Goal: Task Accomplishment & Management: Complete application form

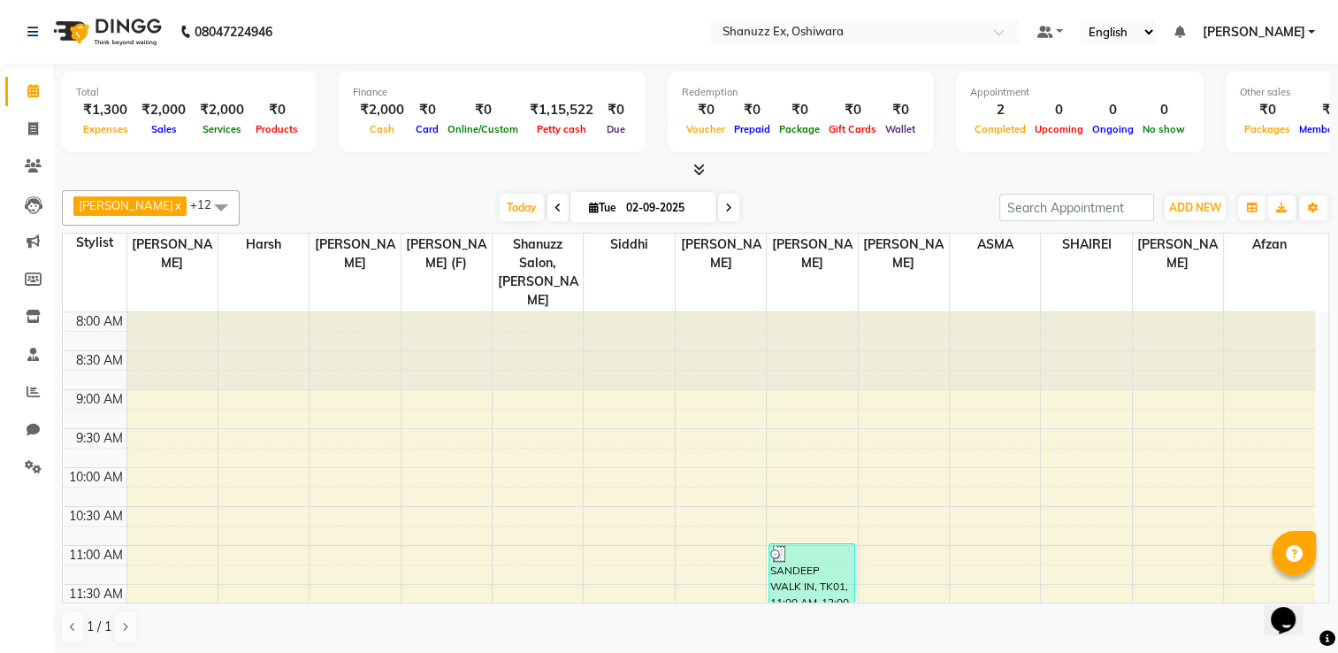
scroll to position [218, 0]
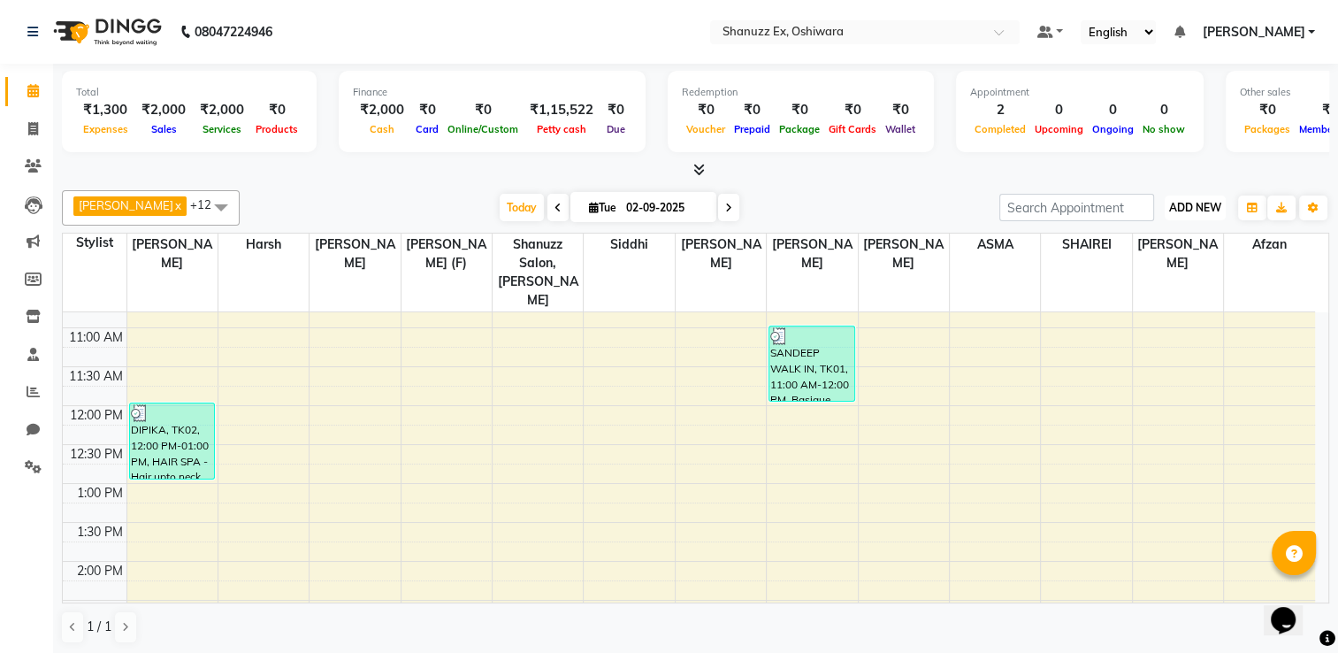
click at [1196, 201] on span "ADD NEW" at bounding box center [1195, 207] width 52 height 13
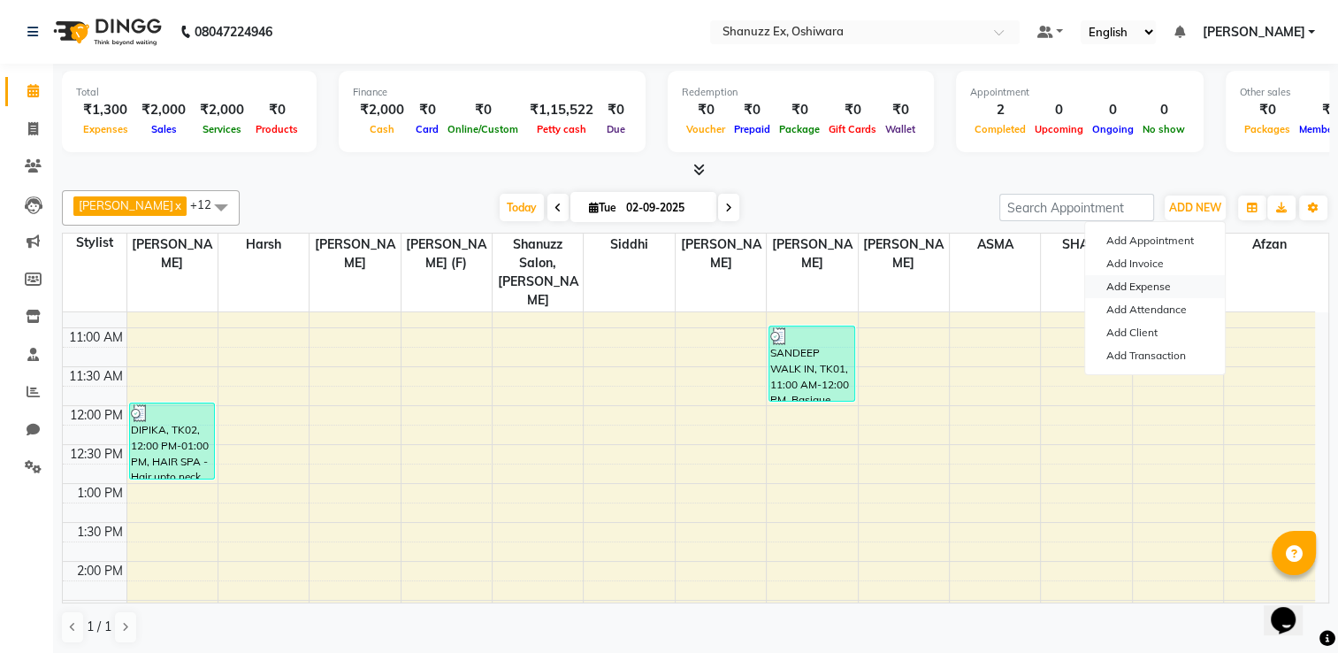
click at [1139, 278] on link "Add Expense" at bounding box center [1155, 286] width 140 height 23
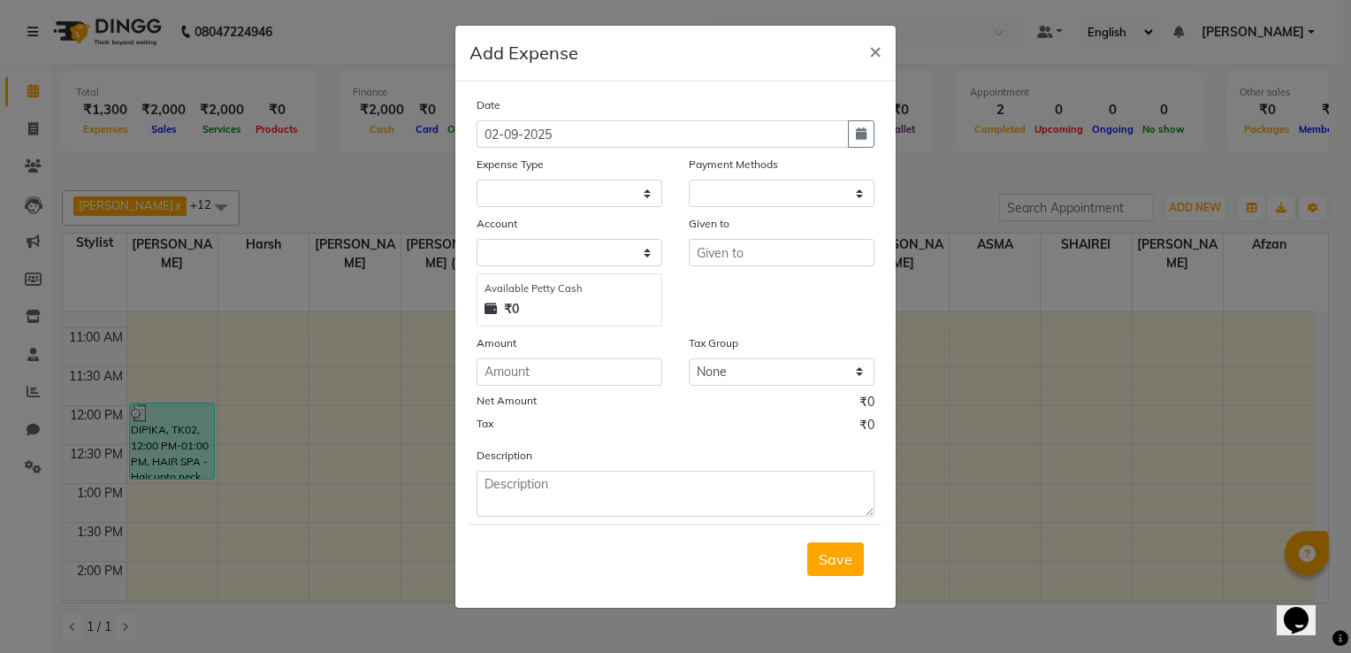
select select "1"
select select "7357"
click at [590, 371] on input "number" at bounding box center [570, 371] width 186 height 27
type input "390"
click at [561, 189] on select "Select Advance Salary Client Snacks Electricity Bill Marketing Maintenance Misc…" at bounding box center [570, 193] width 186 height 27
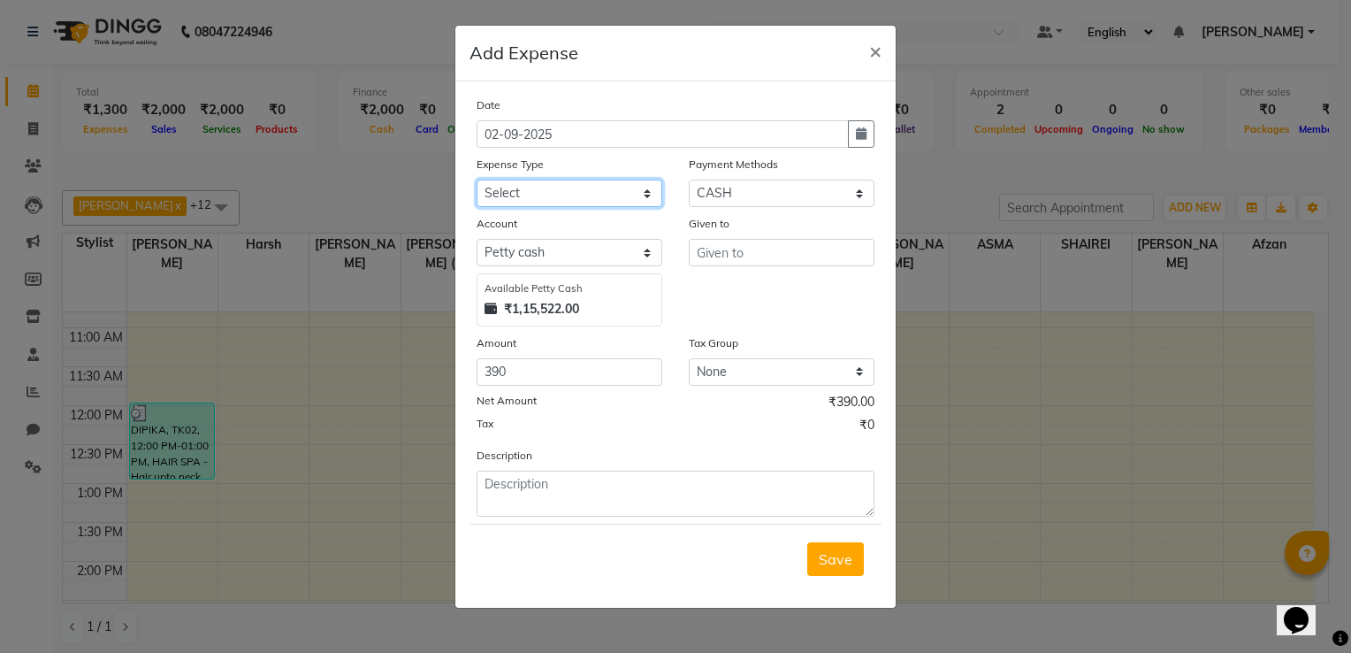
select select "22673"
click at [477, 181] on select "Select Advance Salary Client Snacks Electricity Bill Marketing Maintenance Misc…" at bounding box center [570, 193] width 186 height 27
click at [707, 256] on input "text" at bounding box center [782, 252] width 186 height 27
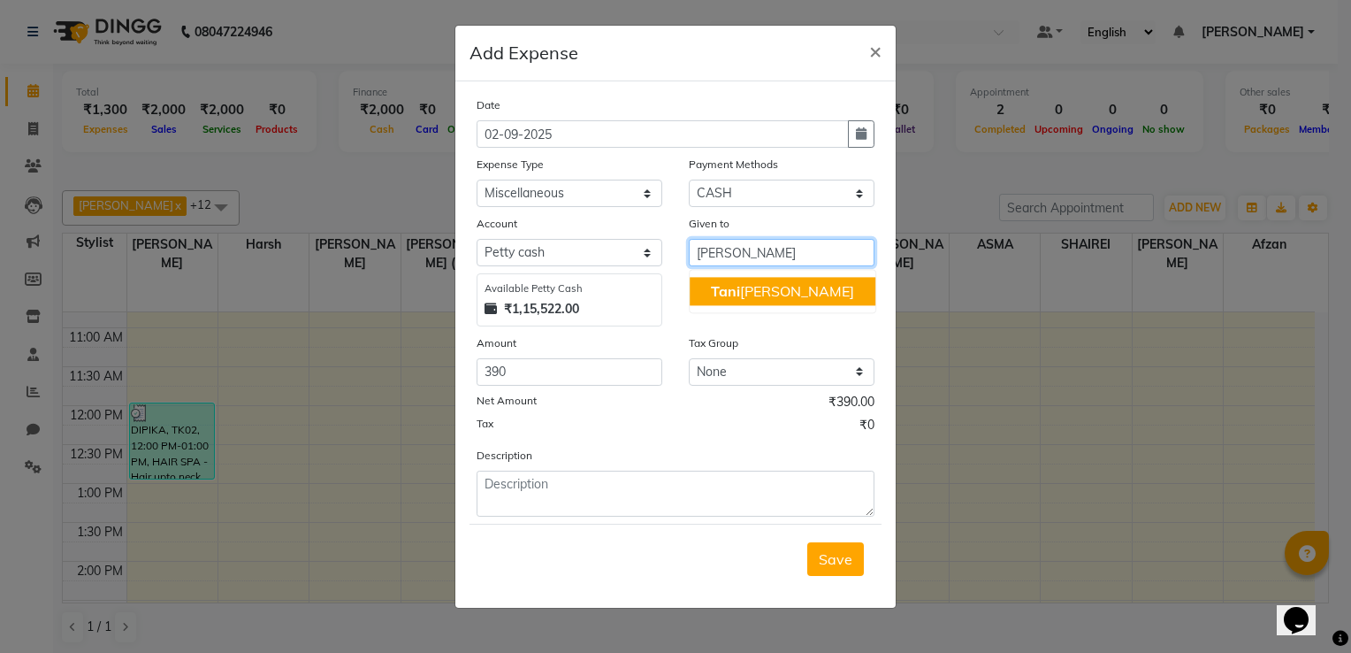
click at [740, 302] on button "Tani [PERSON_NAME]" at bounding box center [783, 291] width 186 height 28
type input "[PERSON_NAME]"
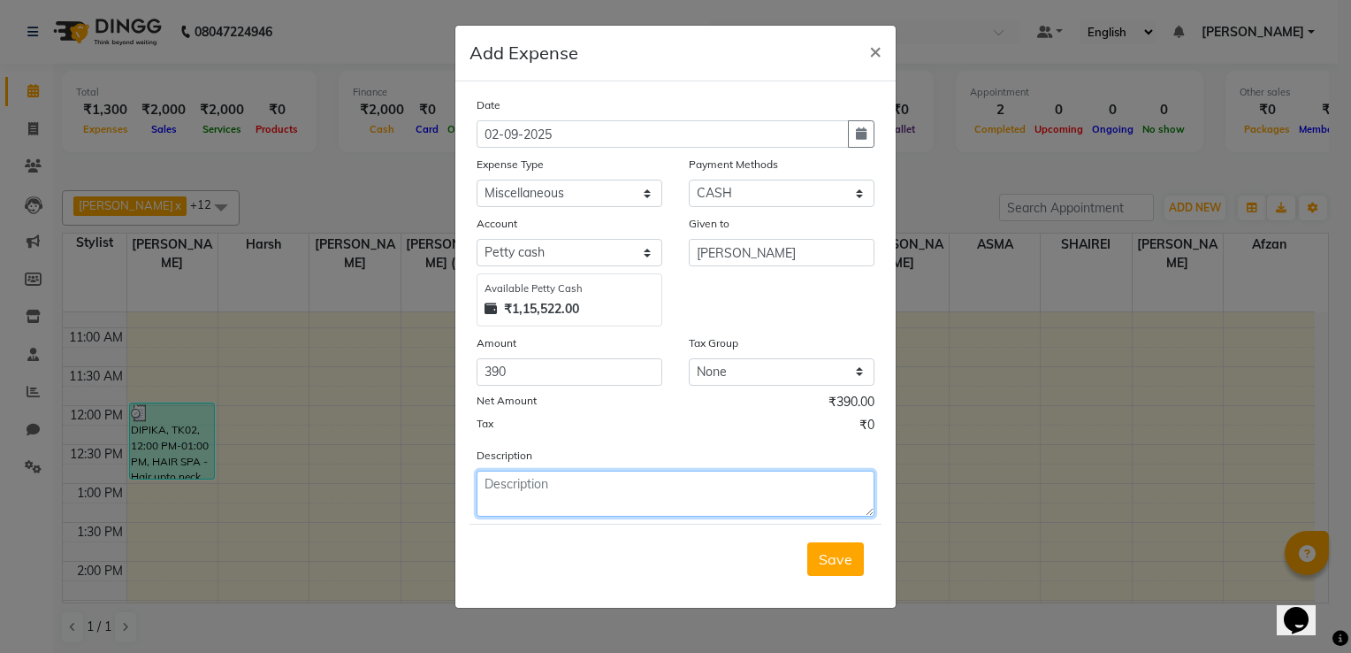
click at [538, 498] on textarea at bounding box center [676, 493] width 398 height 46
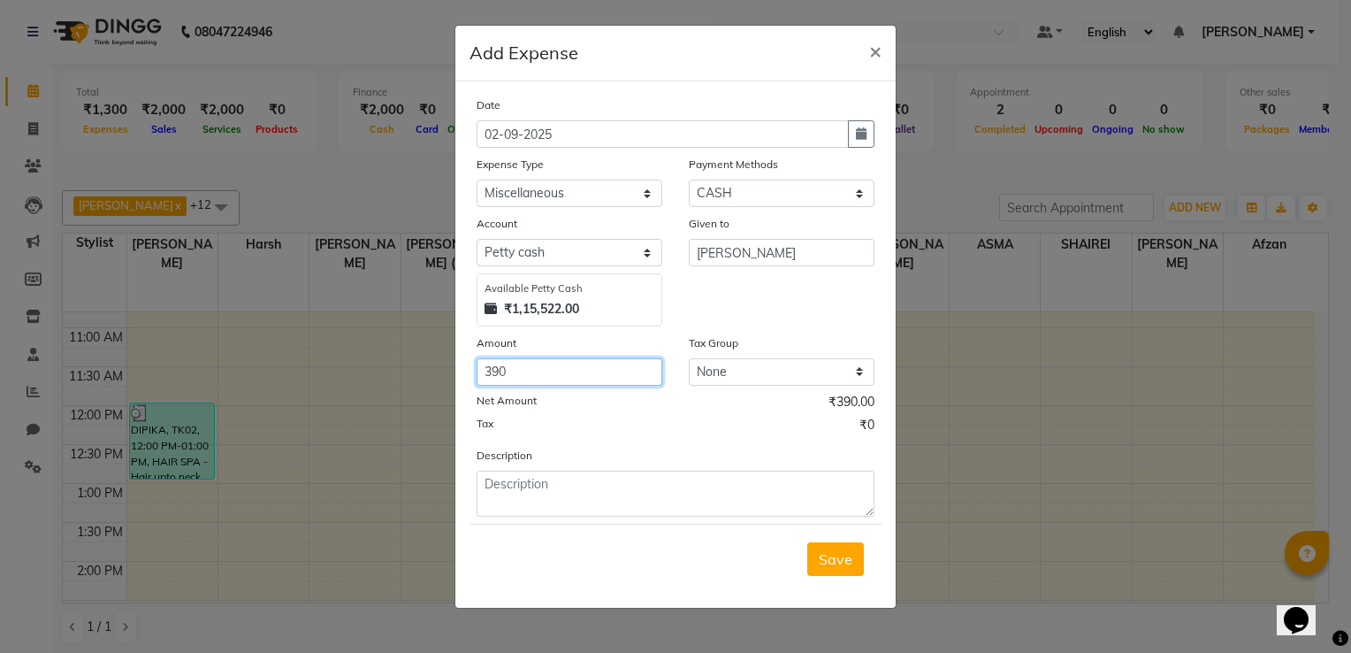
click at [517, 377] on input "390" at bounding box center [570, 371] width 186 height 27
type input "3"
type input "400"
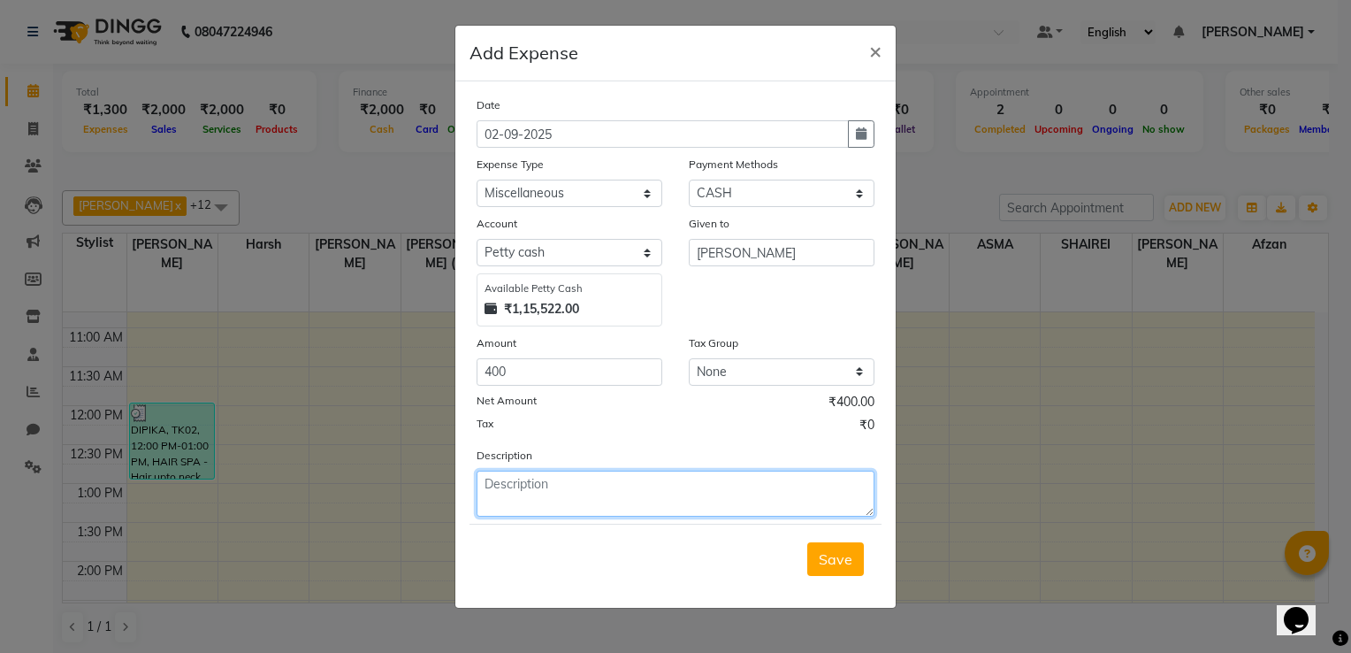
click at [533, 477] on textarea at bounding box center [676, 493] width 398 height 46
type textarea "CHAIN FOR [PERSON_NAME]"
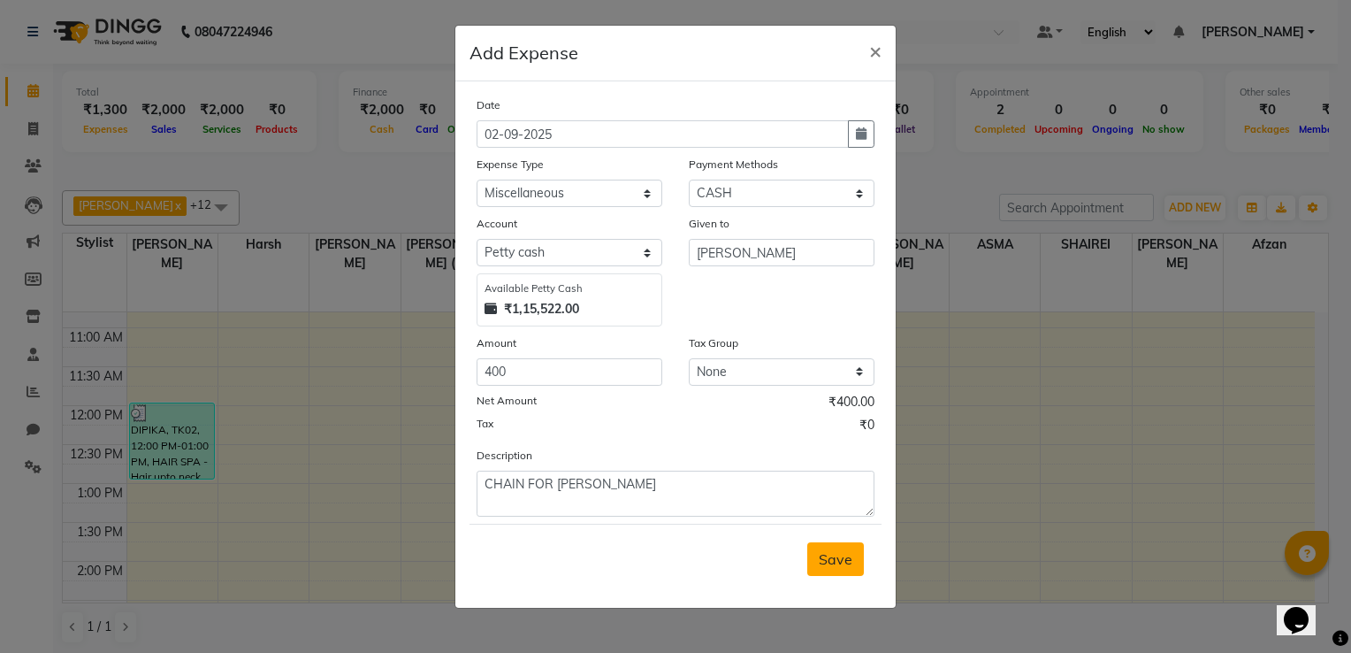
click at [837, 562] on span "Save" at bounding box center [836, 559] width 34 height 18
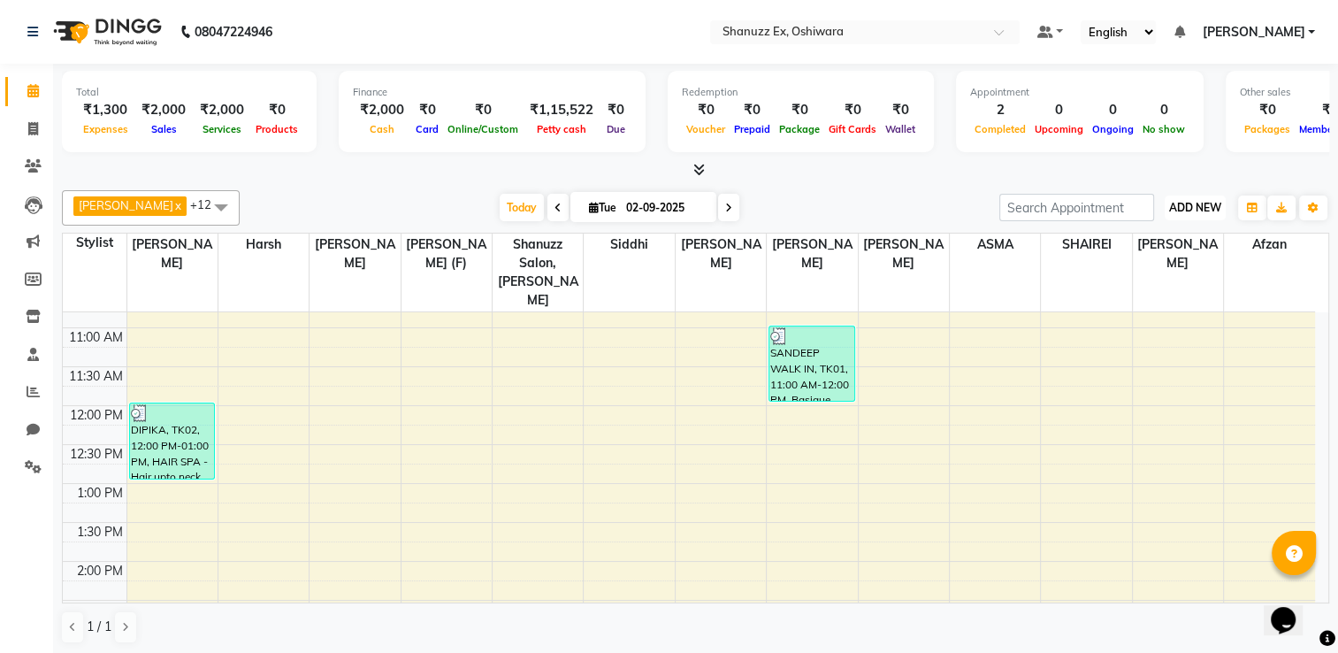
click at [1187, 210] on span "ADD NEW" at bounding box center [1195, 207] width 52 height 13
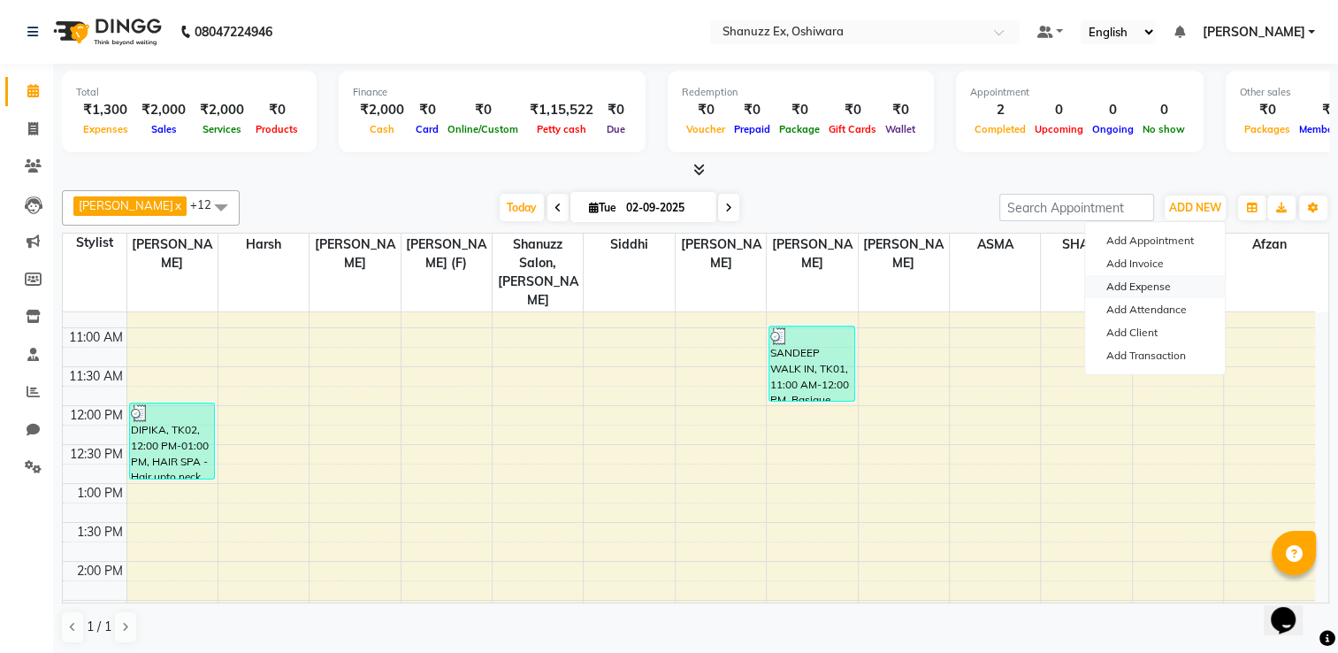
click at [1141, 295] on link "Add Expense" at bounding box center [1155, 286] width 140 height 23
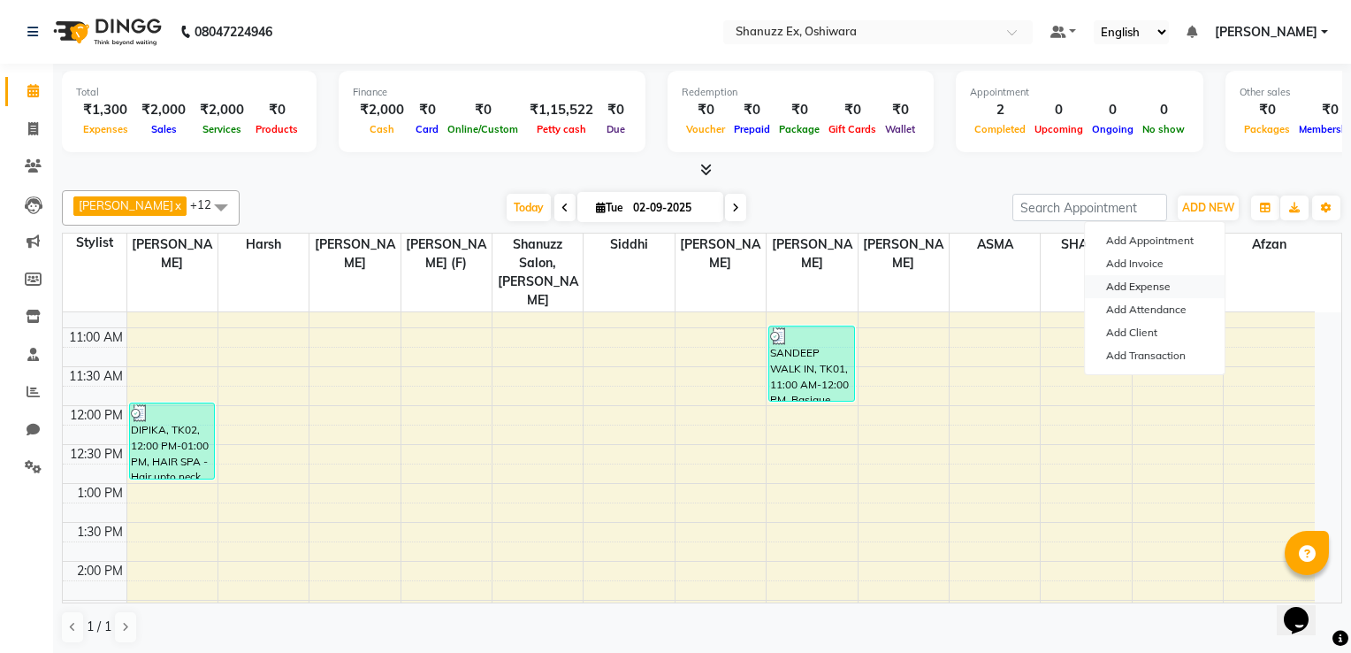
select select "1"
select select "7357"
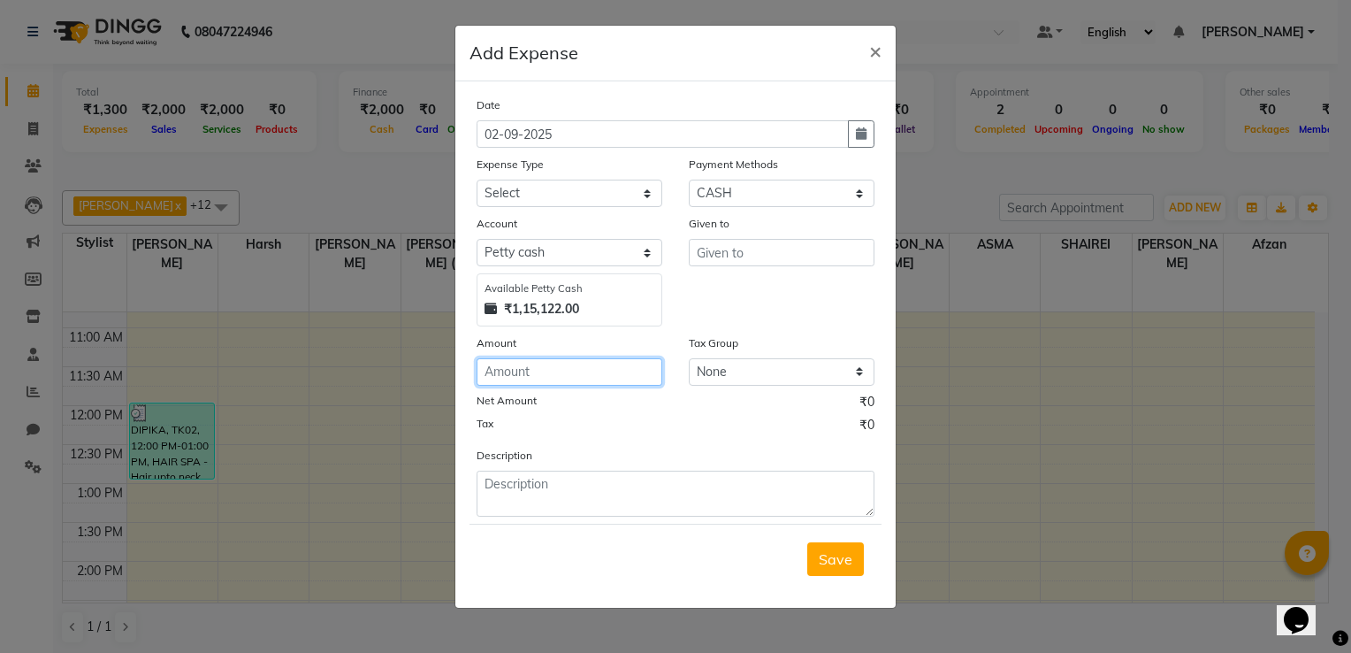
click at [531, 378] on input "number" at bounding box center [570, 371] width 186 height 27
type input "560"
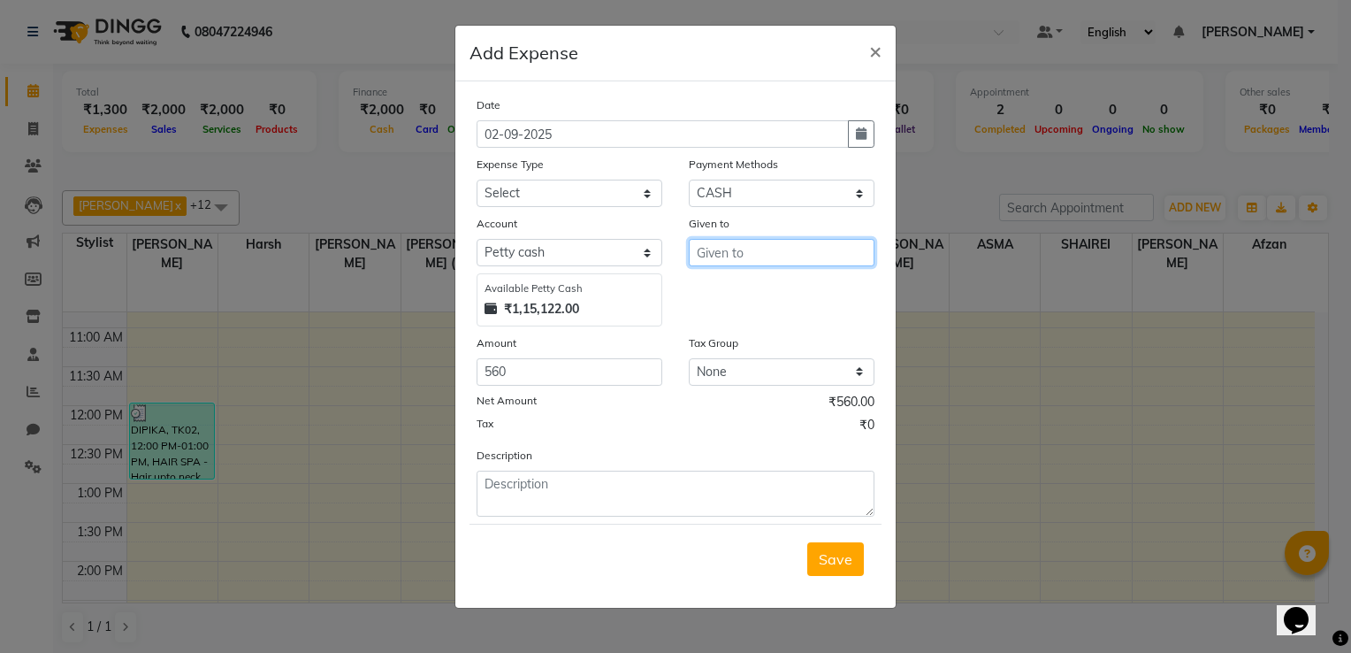
click at [707, 249] on input "text" at bounding box center [782, 252] width 186 height 27
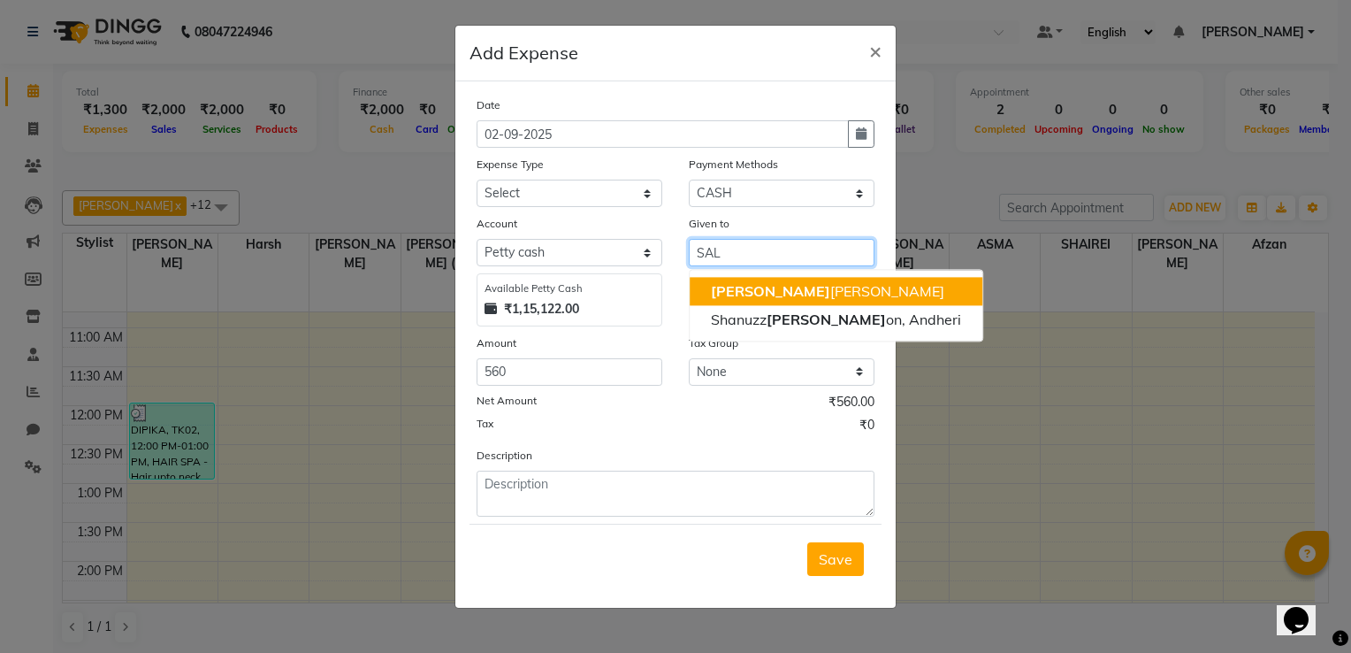
click at [743, 288] on ngb-highlight "[PERSON_NAME] Motha" at bounding box center [827, 291] width 233 height 18
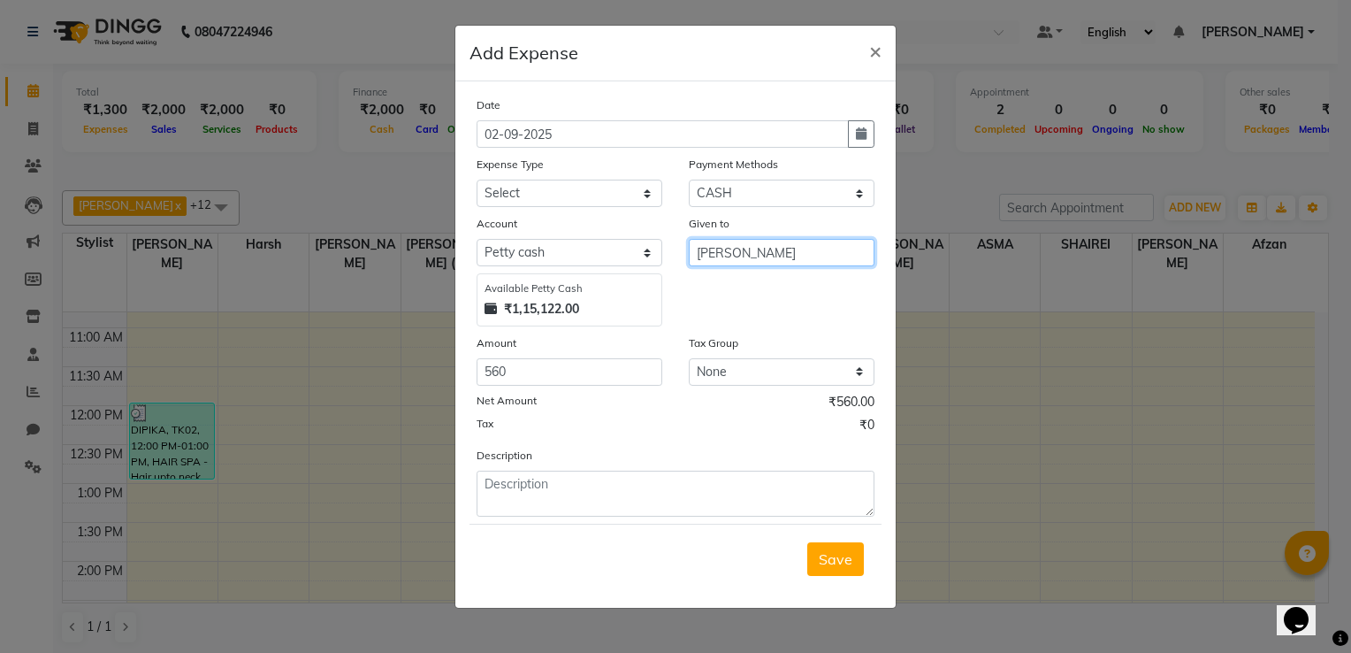
type input "[PERSON_NAME]"
drag, startPoint x: 632, startPoint y: 201, endPoint x: 515, endPoint y: 423, distance: 251.2
click at [515, 423] on div "Date [DATE] Expense Type Select Advance Salary Client Snacks Electricity Bill M…" at bounding box center [676, 306] width 398 height 421
select select "22694"
click at [477, 181] on select "Select Advance Salary Client Snacks Electricity Bill Marketing Maintenance Misc…" at bounding box center [570, 193] width 186 height 27
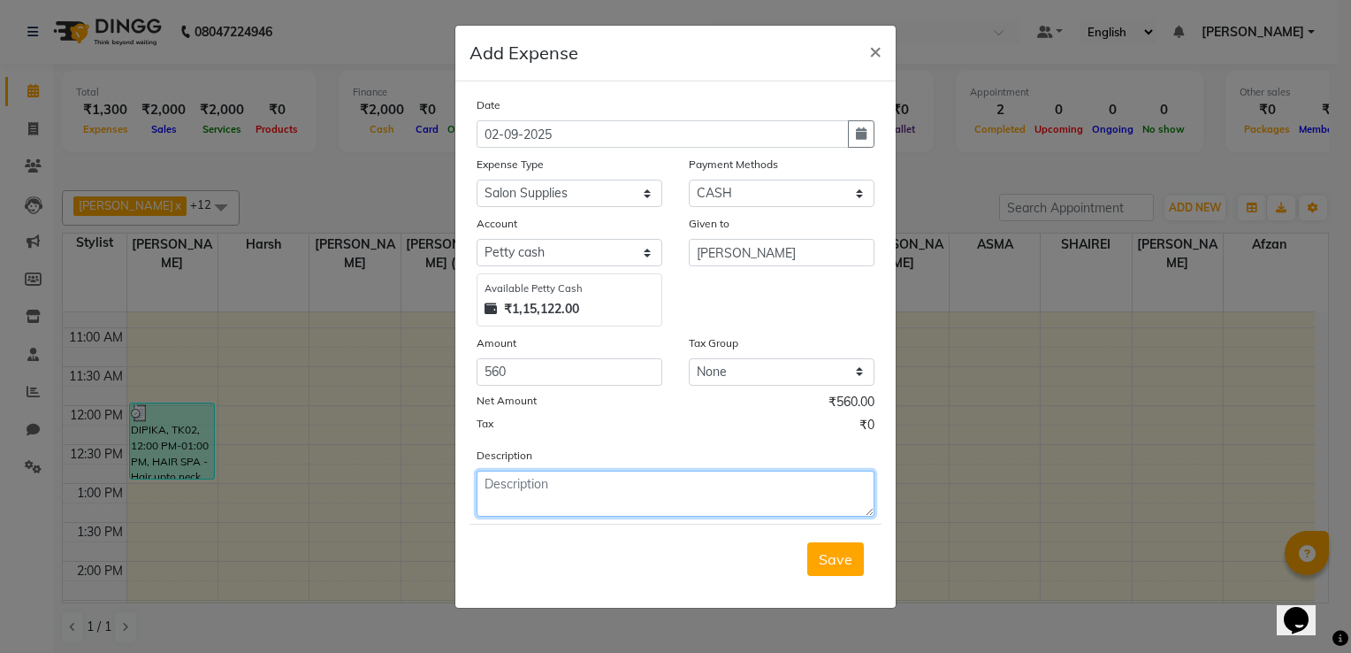
click at [547, 493] on textarea at bounding box center [676, 493] width 398 height 46
type textarea "GLOVES"
click at [831, 563] on span "Save" at bounding box center [836, 559] width 34 height 18
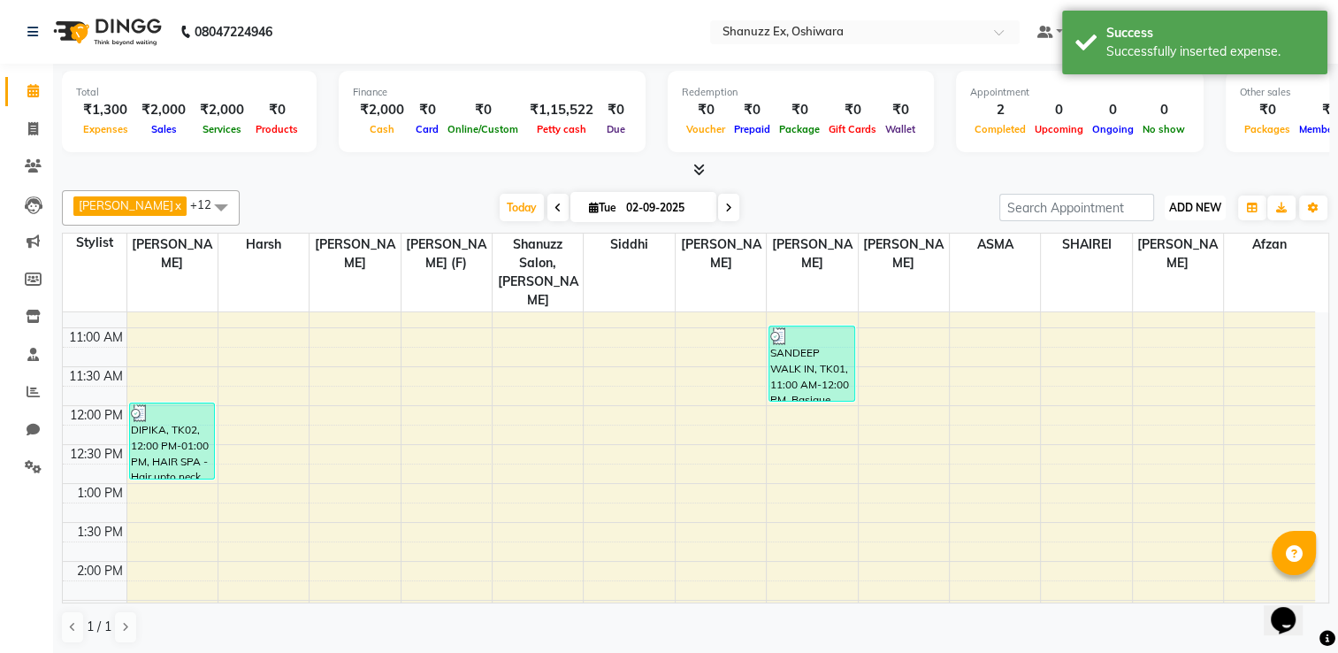
click at [1211, 207] on span "ADD NEW" at bounding box center [1195, 207] width 52 height 13
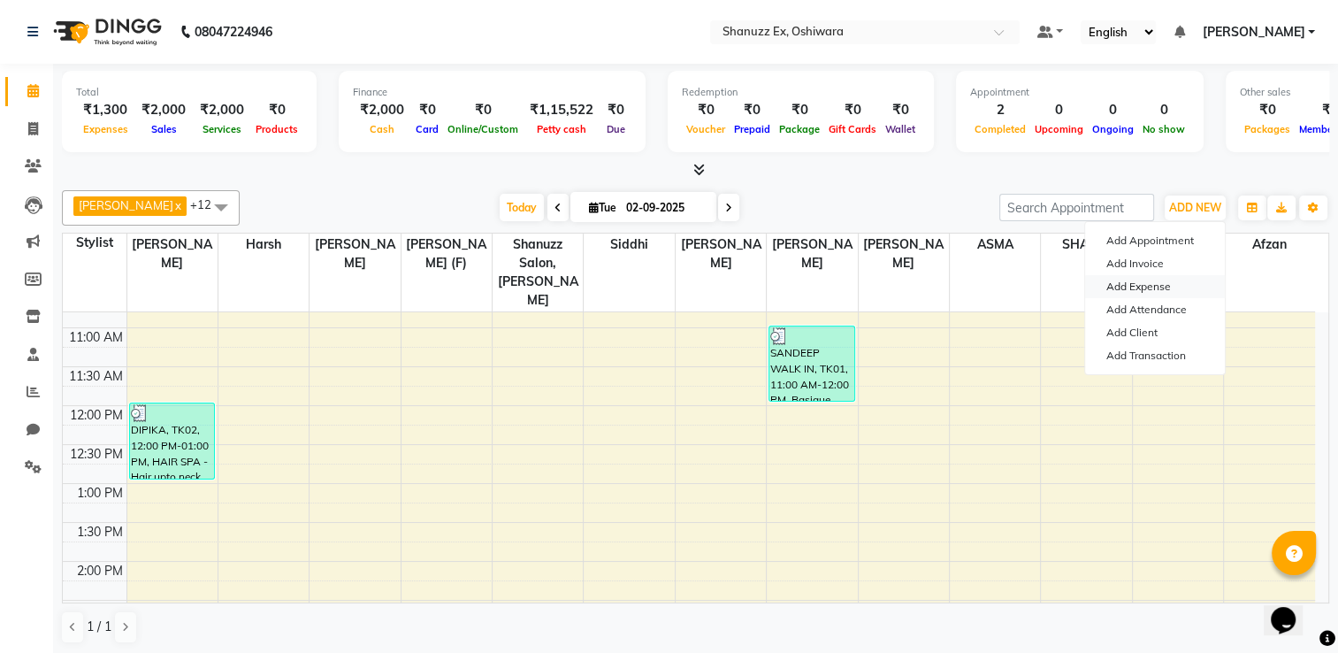
click at [1150, 292] on link "Add Expense" at bounding box center [1155, 286] width 140 height 23
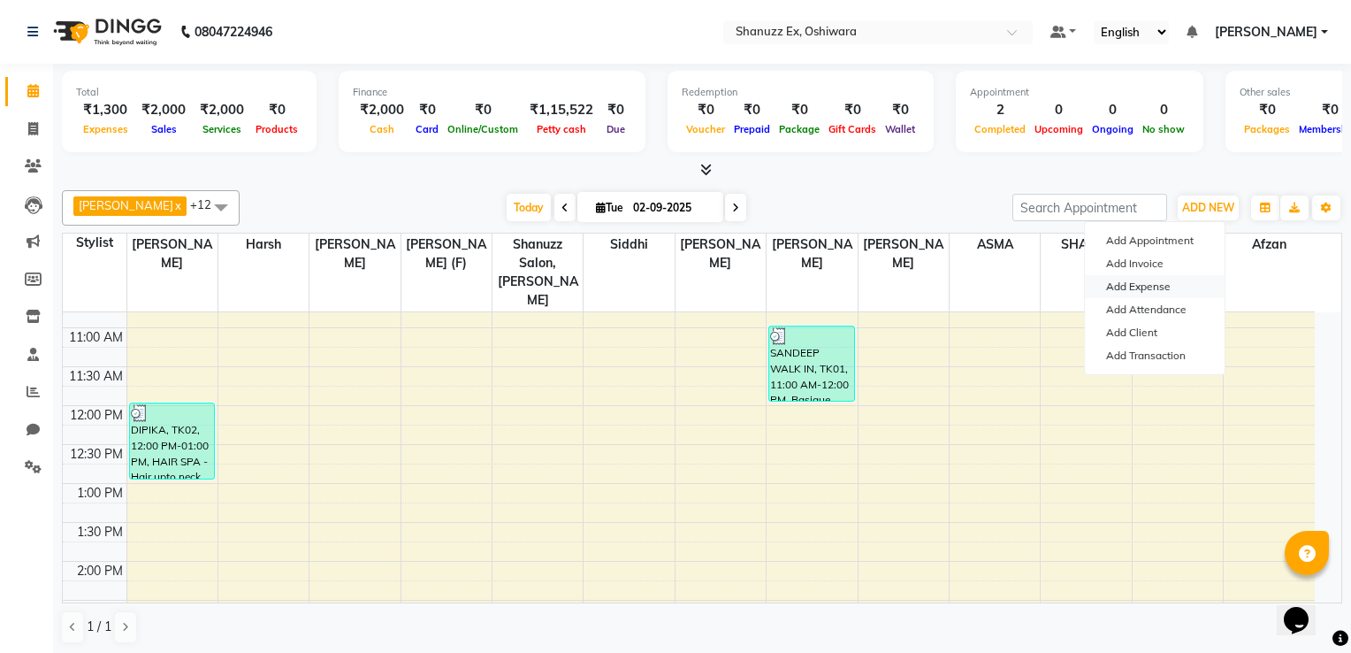
select select "1"
select select "7357"
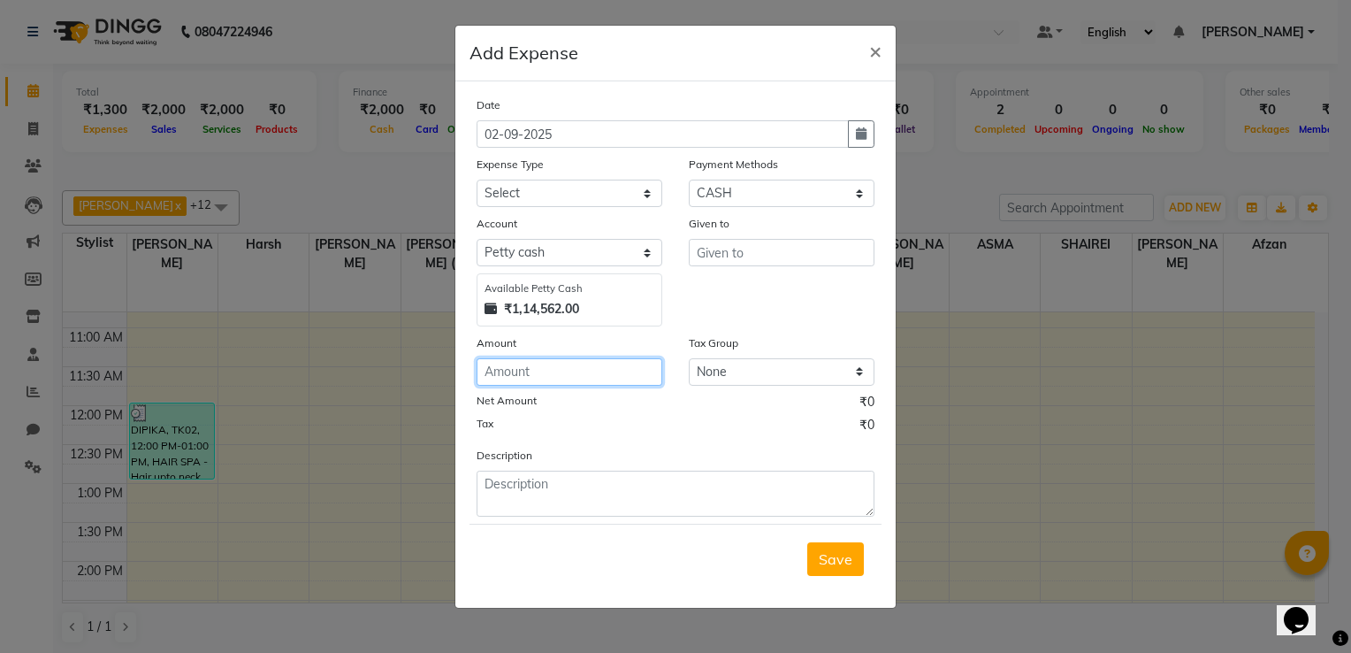
click at [612, 371] on input "number" at bounding box center [570, 371] width 186 height 27
type input "227"
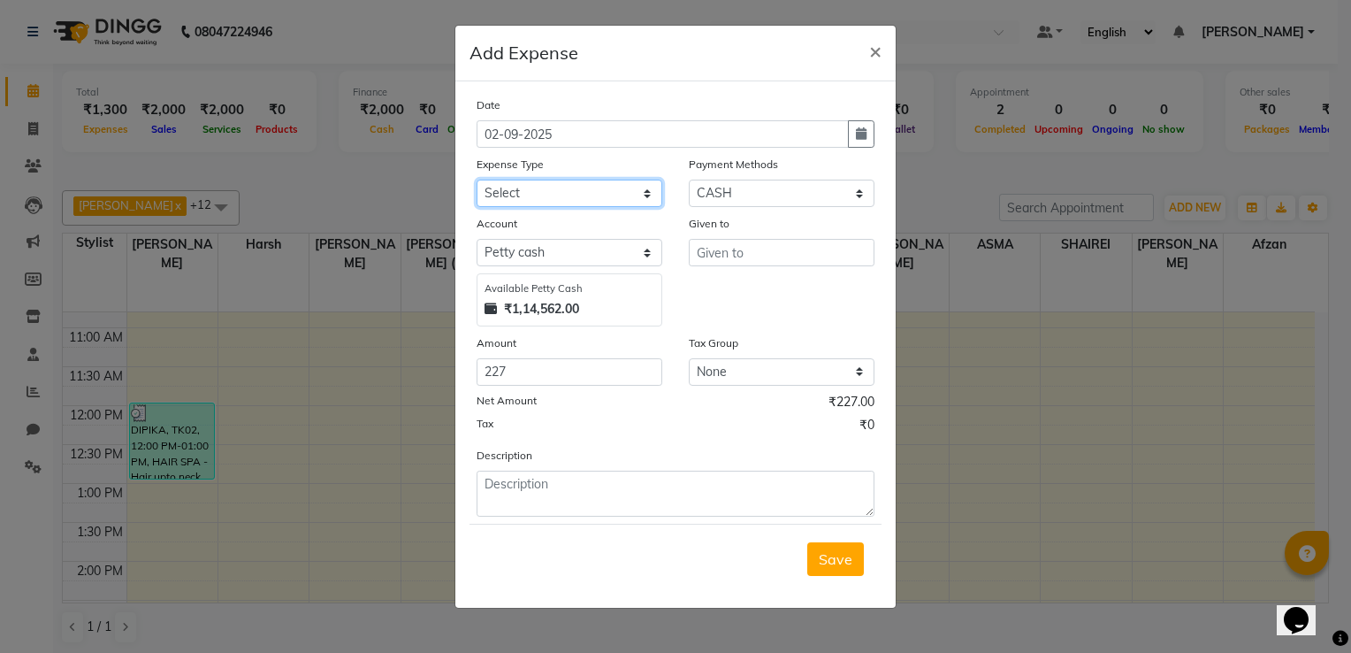
click at [619, 199] on select "Select Advance Salary Client Snacks Electricity Bill Marketing Maintenance Misc…" at bounding box center [570, 193] width 186 height 27
select select "22805"
click at [477, 181] on select "Select Advance Salary Client Snacks Electricity Bill Marketing Maintenance Misc…" at bounding box center [570, 193] width 186 height 27
click at [724, 264] on input "text" at bounding box center [782, 252] width 186 height 27
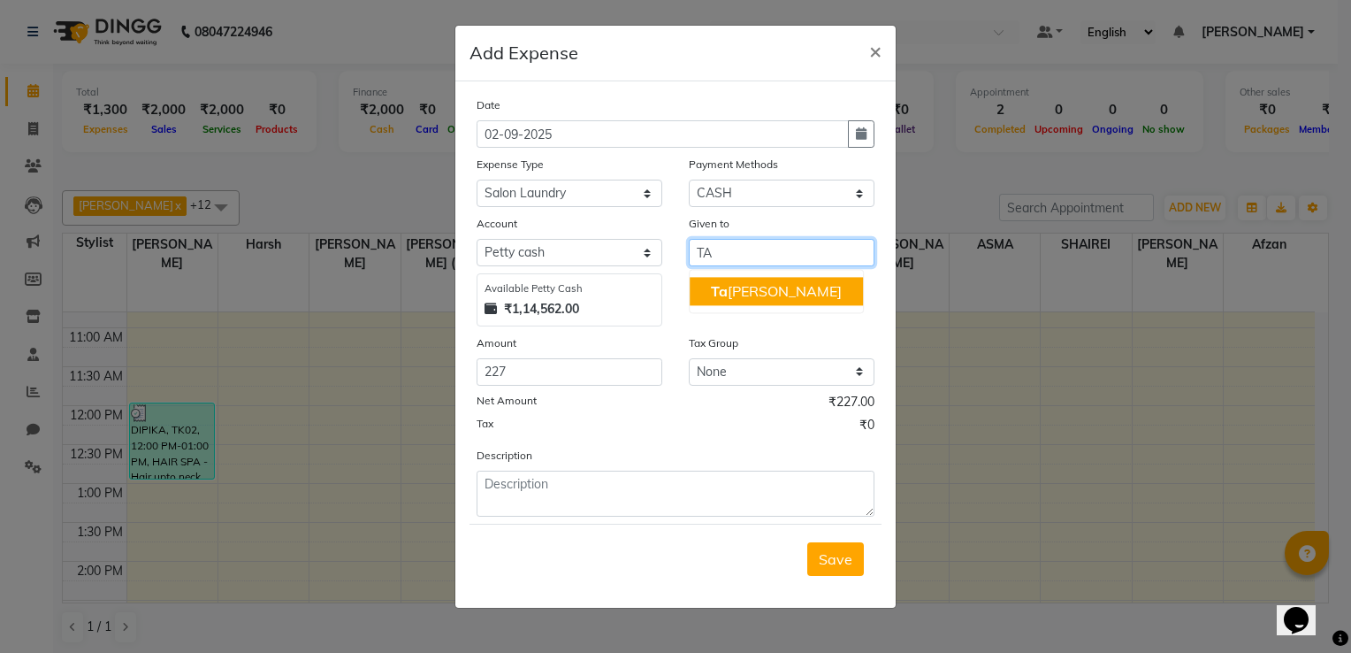
type input "T"
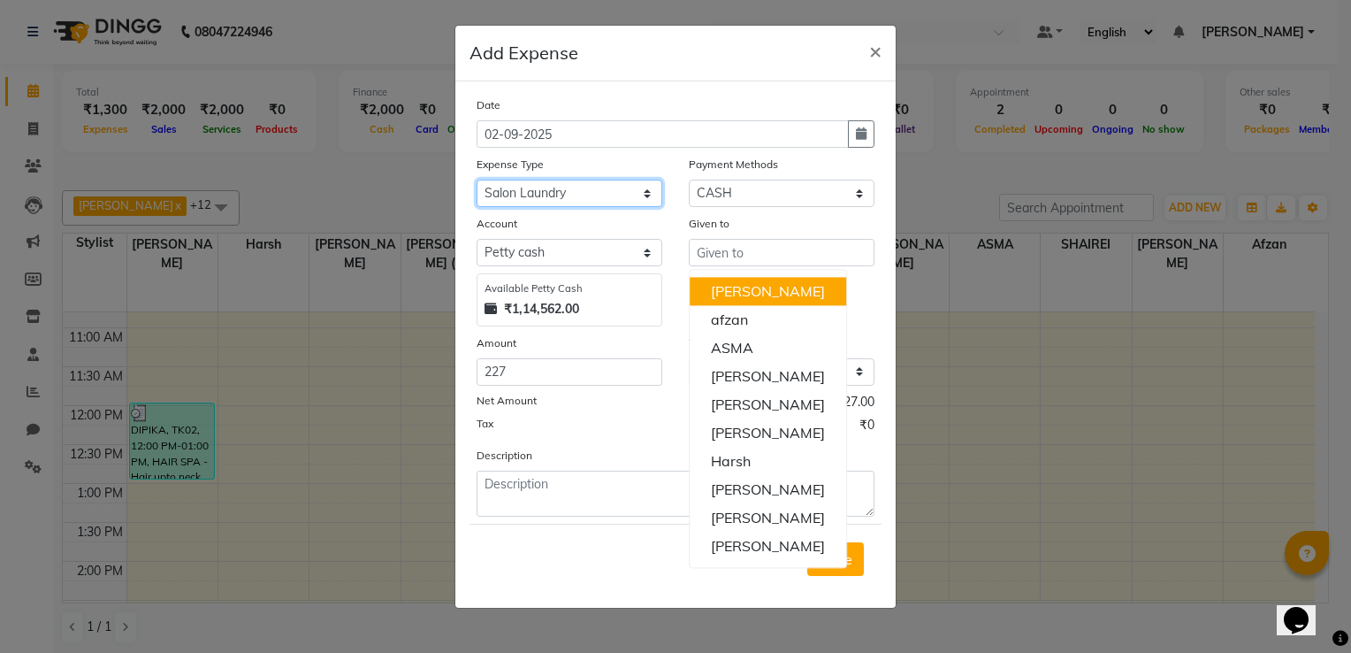
click at [633, 187] on select "Select Advance Salary Client Snacks Electricity Bill Marketing Maintenance Misc…" at bounding box center [570, 193] width 186 height 27
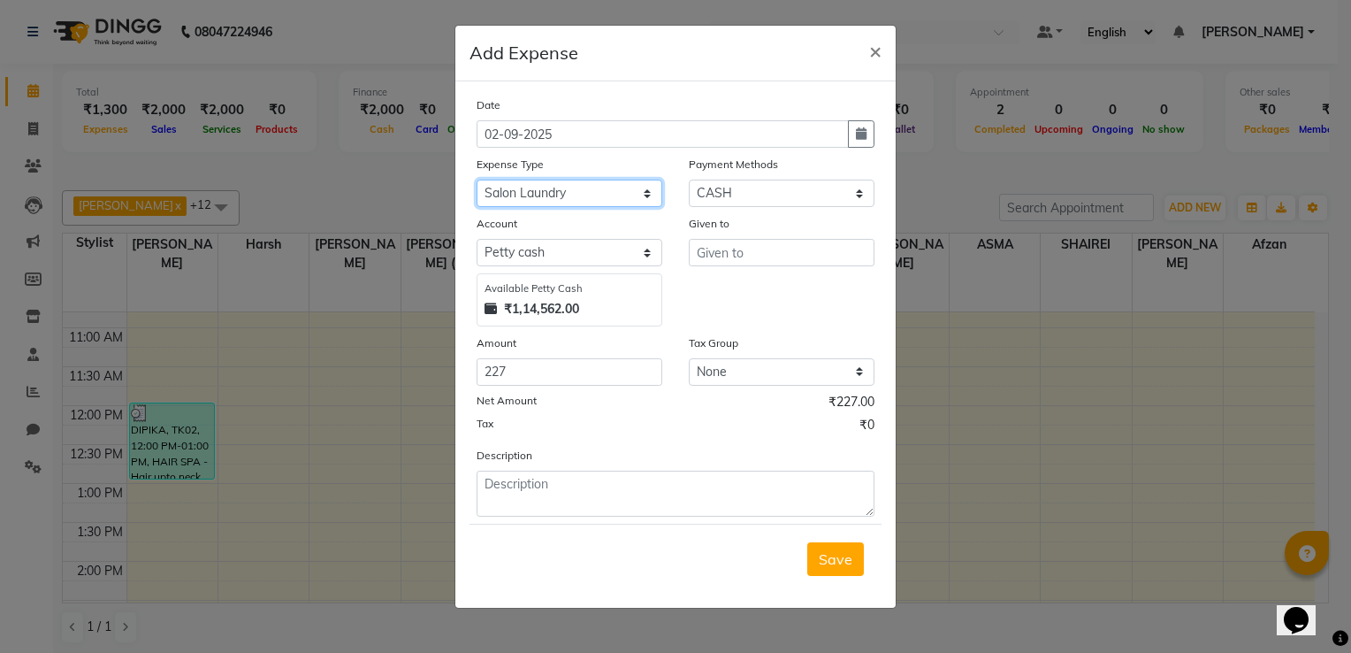
select select "22673"
click at [477, 181] on select "Select Advance Salary Client Snacks Electricity Bill Marketing Maintenance Misc…" at bounding box center [570, 193] width 186 height 27
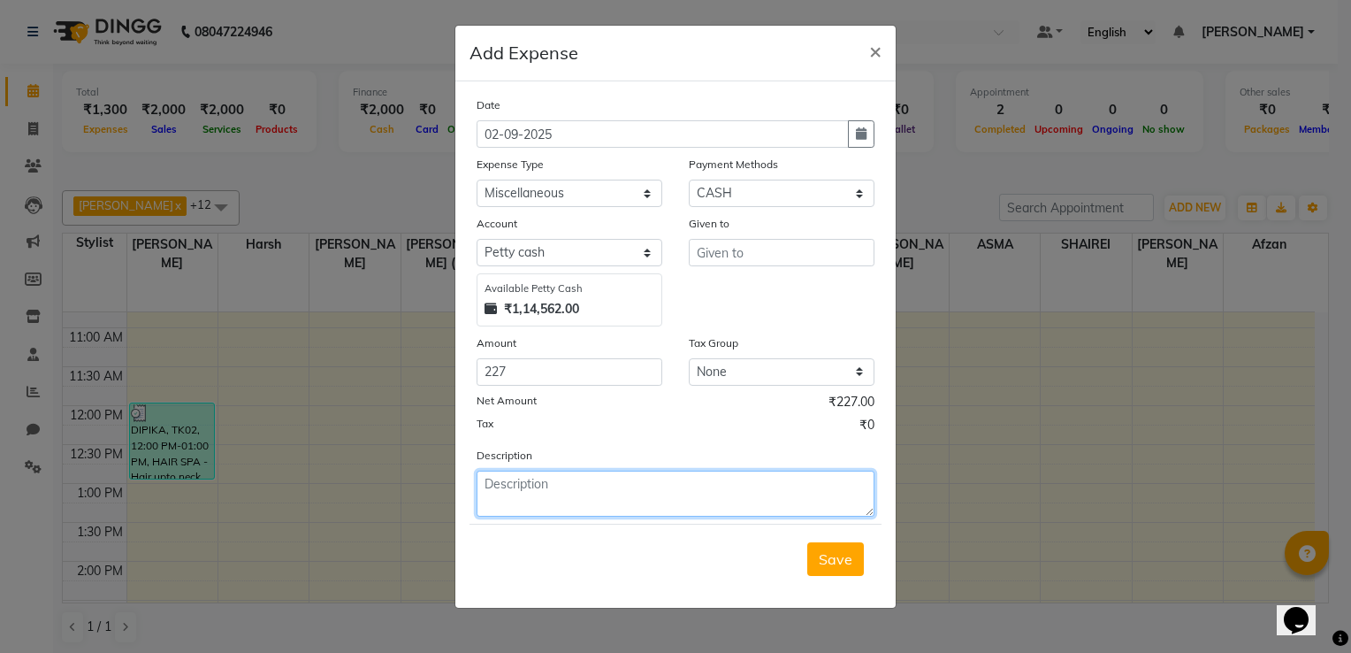
click at [534, 487] on textarea at bounding box center [676, 493] width 398 height 46
type textarea "V-FAST FOR [PERSON_NAME]"
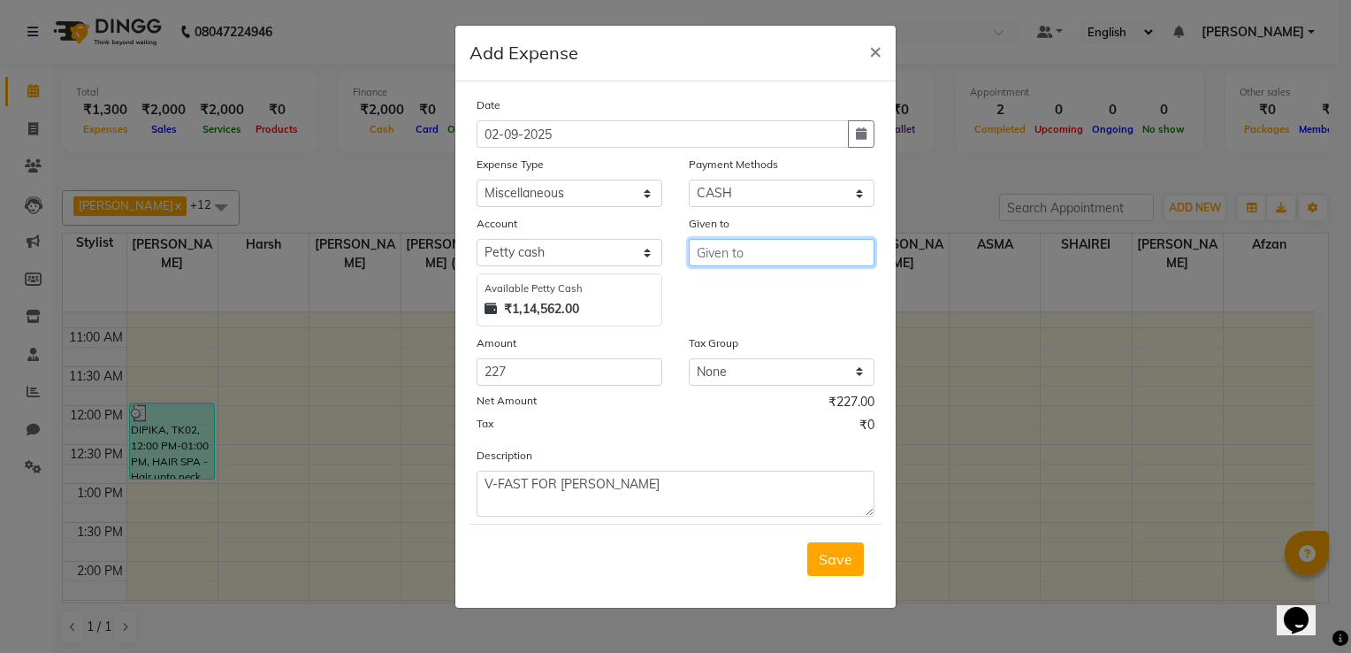
click at [768, 260] on input "text" at bounding box center [782, 252] width 186 height 27
click at [755, 286] on ngb-highlight "Tani [PERSON_NAME]" at bounding box center [782, 291] width 143 height 18
type input "[PERSON_NAME]"
click at [844, 560] on span "Save" at bounding box center [836, 559] width 34 height 18
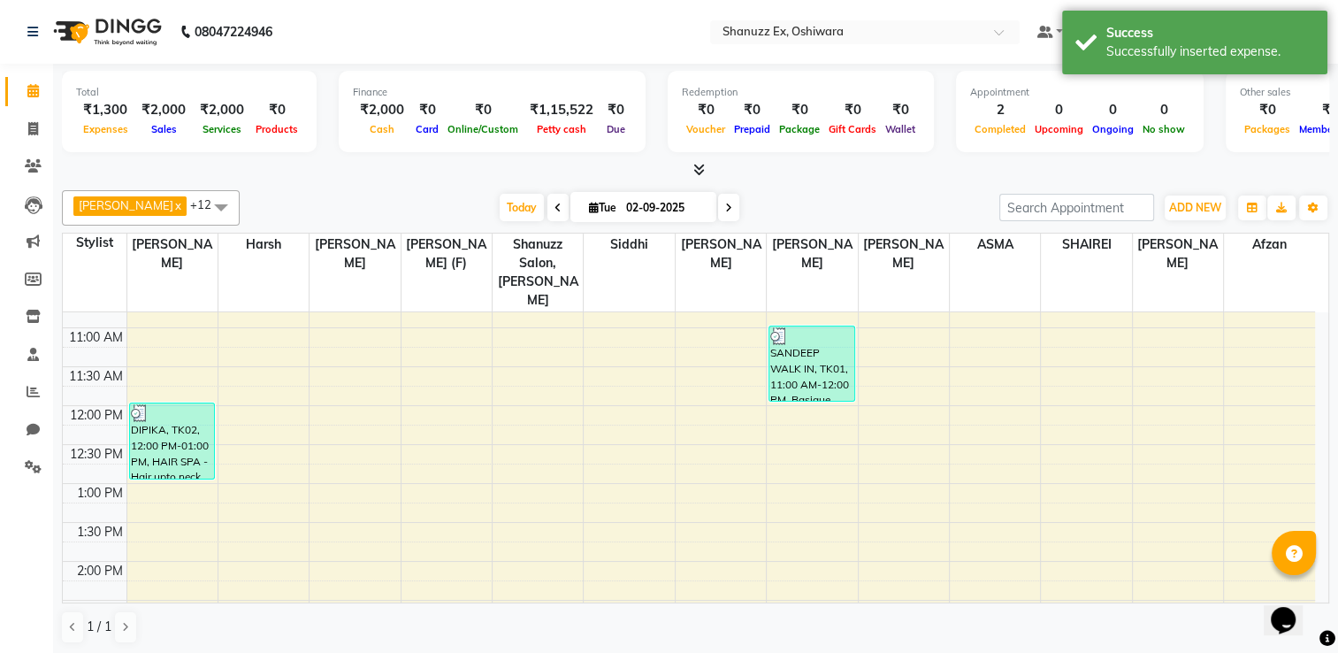
click at [1188, 219] on div "ADD NEW Toggle Dropdown Add Appointment Add Invoice Add Expense Add Attendance …" at bounding box center [1195, 208] width 65 height 28
click at [1188, 212] on span "ADD NEW" at bounding box center [1195, 207] width 52 height 13
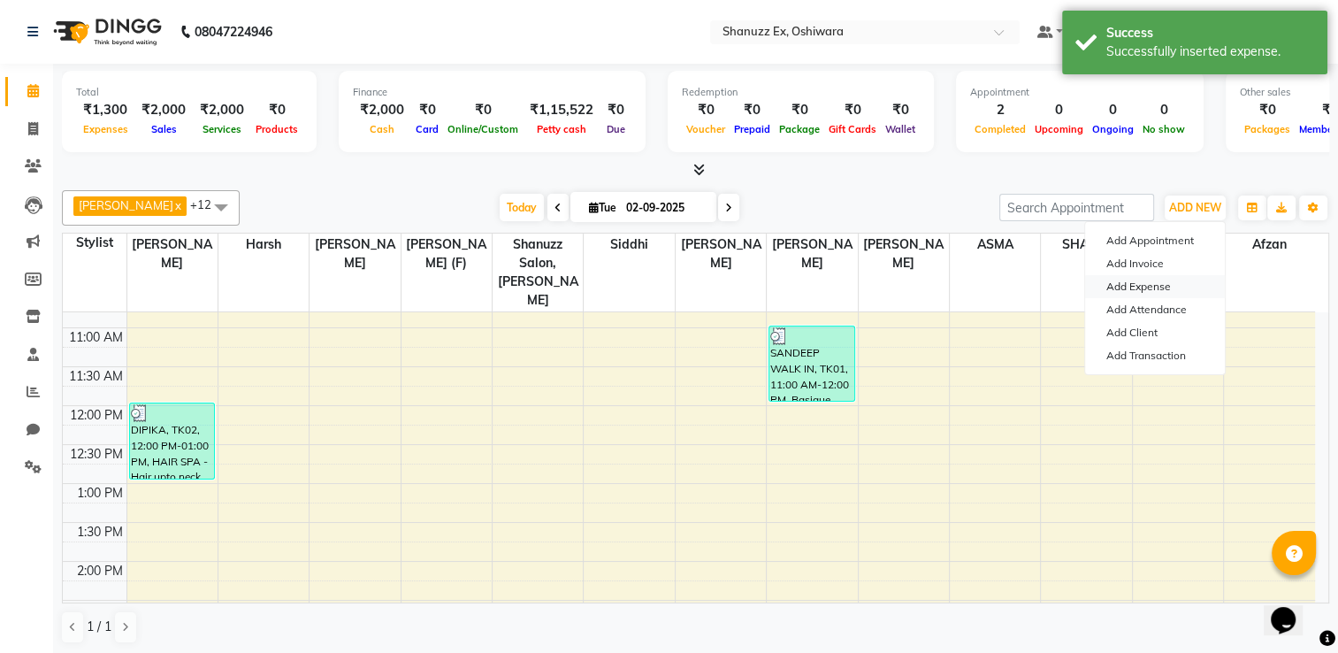
click at [1120, 290] on link "Add Expense" at bounding box center [1155, 286] width 140 height 23
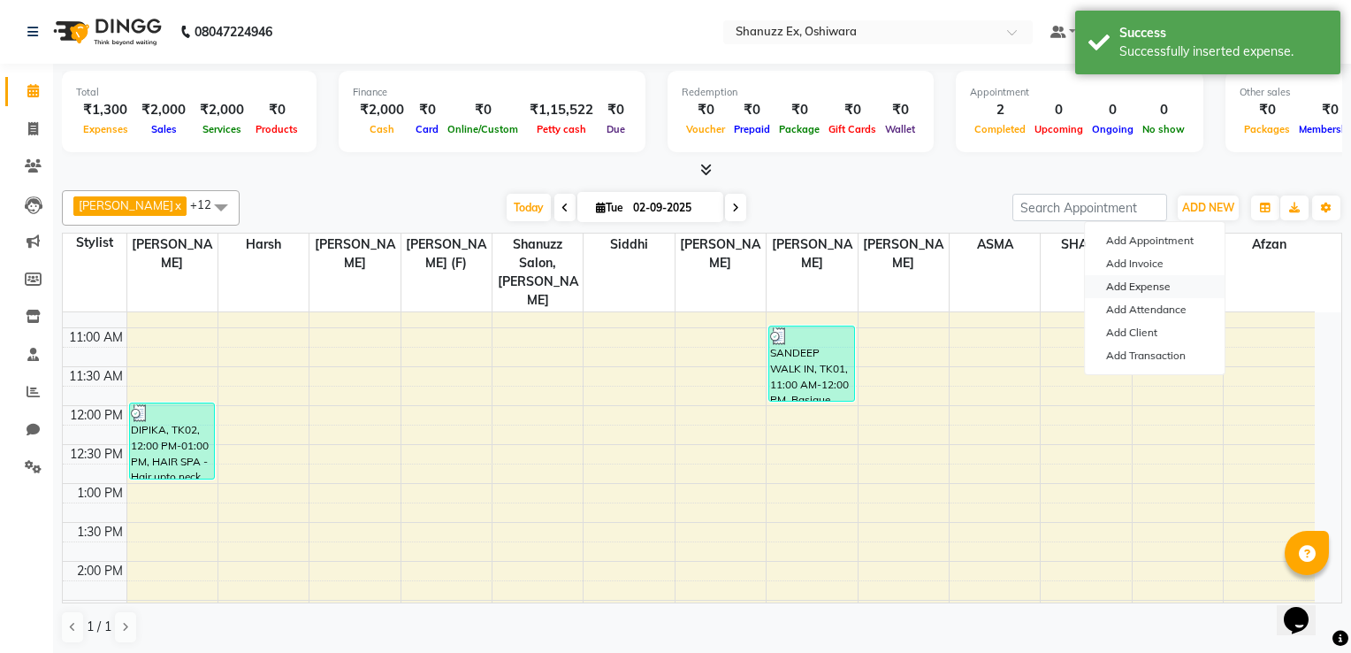
select select "1"
select select "7357"
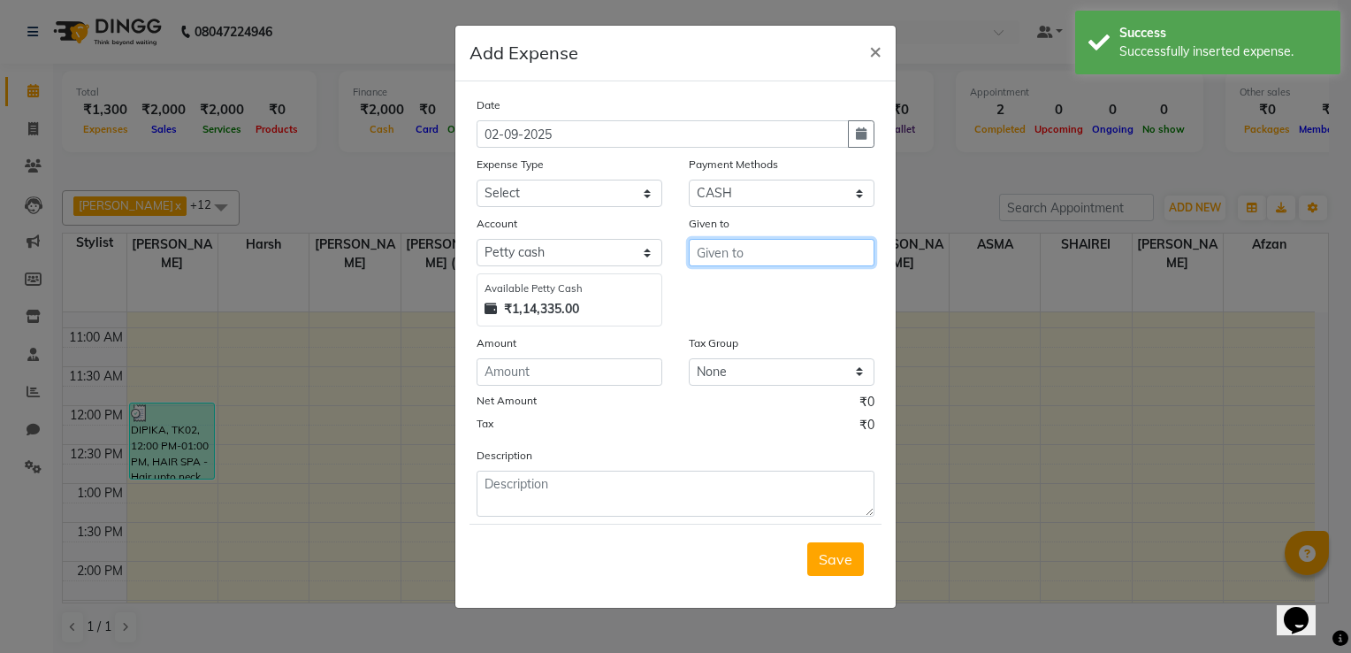
click at [737, 256] on input "text" at bounding box center [782, 252] width 186 height 27
click at [735, 296] on span "Tani" at bounding box center [725, 291] width 29 height 18
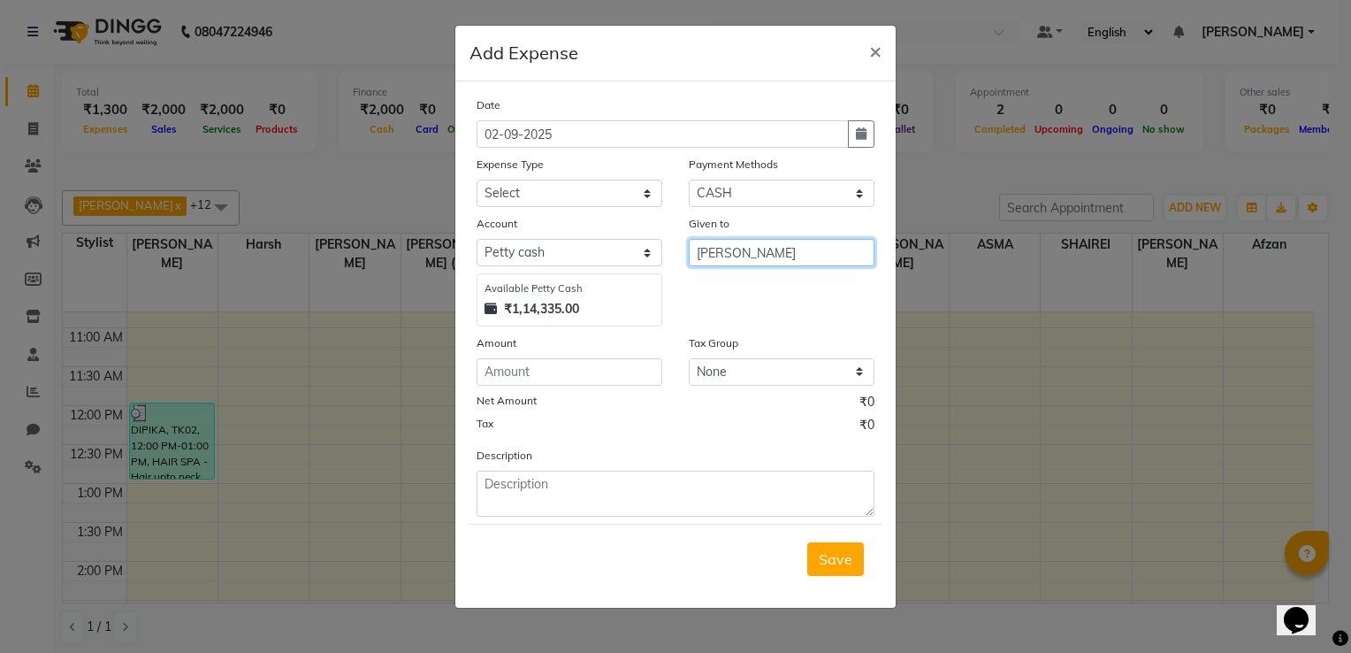
type input "[PERSON_NAME]"
click at [583, 370] on input "number" at bounding box center [570, 371] width 186 height 27
type input "50"
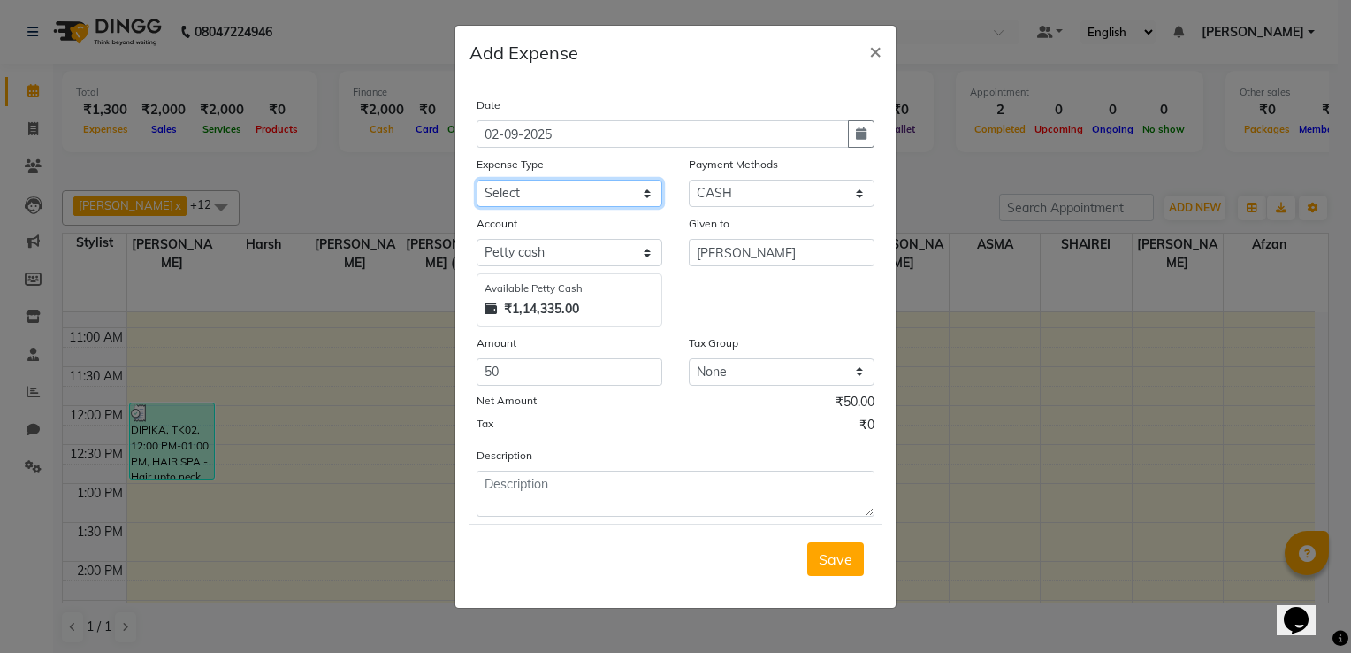
click at [584, 196] on select "Select Advance Salary Client Snacks Electricity Bill Marketing Maintenance Misc…" at bounding box center [570, 193] width 186 height 27
select select "22675"
click at [477, 181] on select "Select Advance Salary Client Snacks Electricity Bill Marketing Maintenance Misc…" at bounding box center [570, 193] width 186 height 27
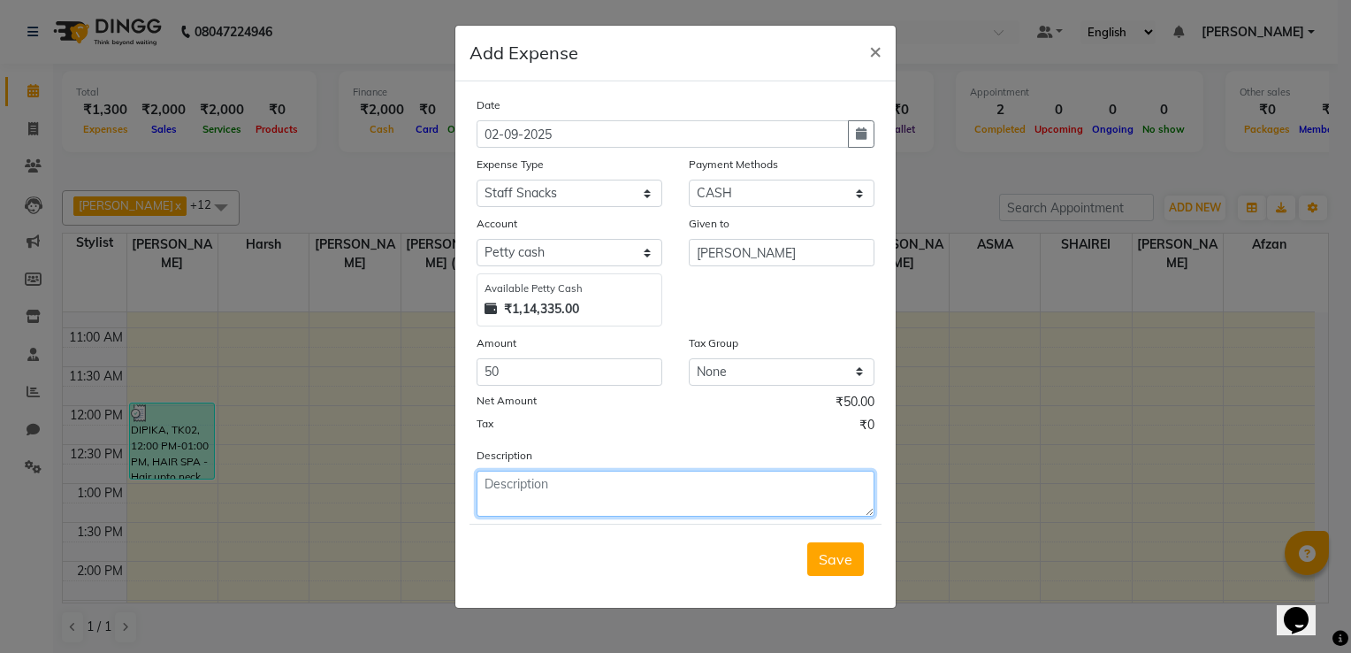
click at [566, 487] on textarea at bounding box center [676, 493] width 398 height 46
type textarea "BOILED EGG FOR [PERSON_NAME]"
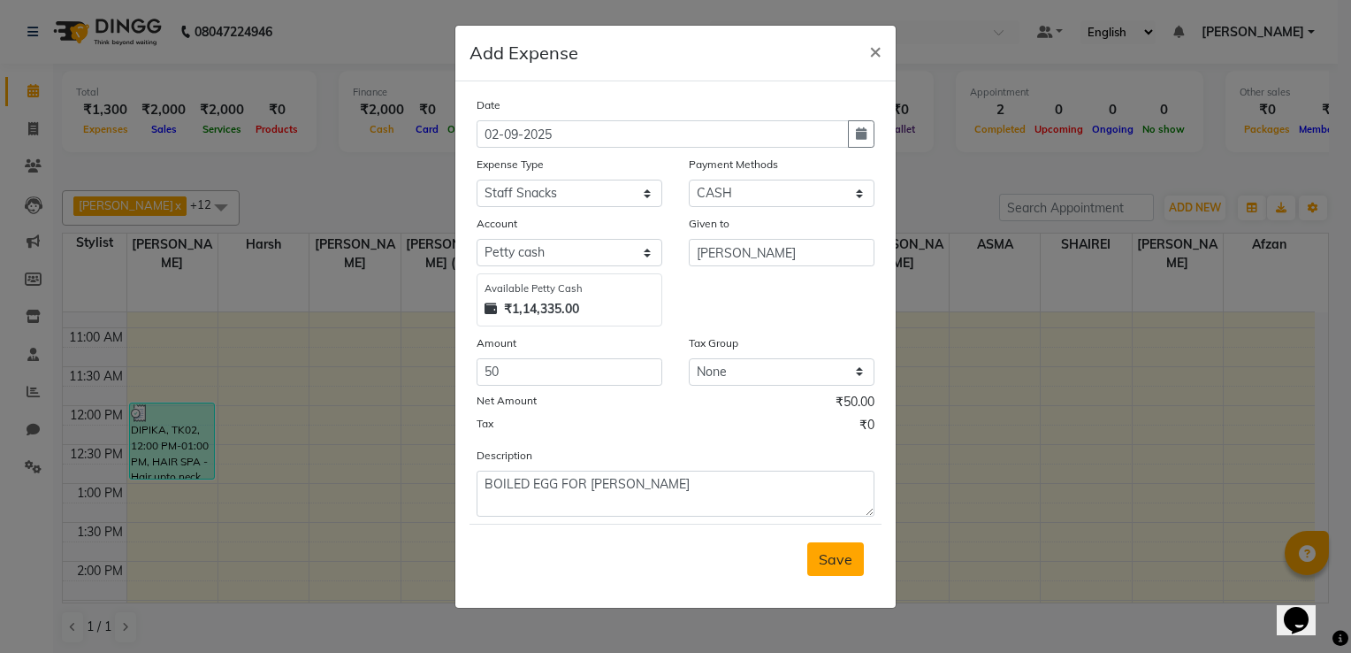
click at [829, 558] on span "Save" at bounding box center [836, 559] width 34 height 18
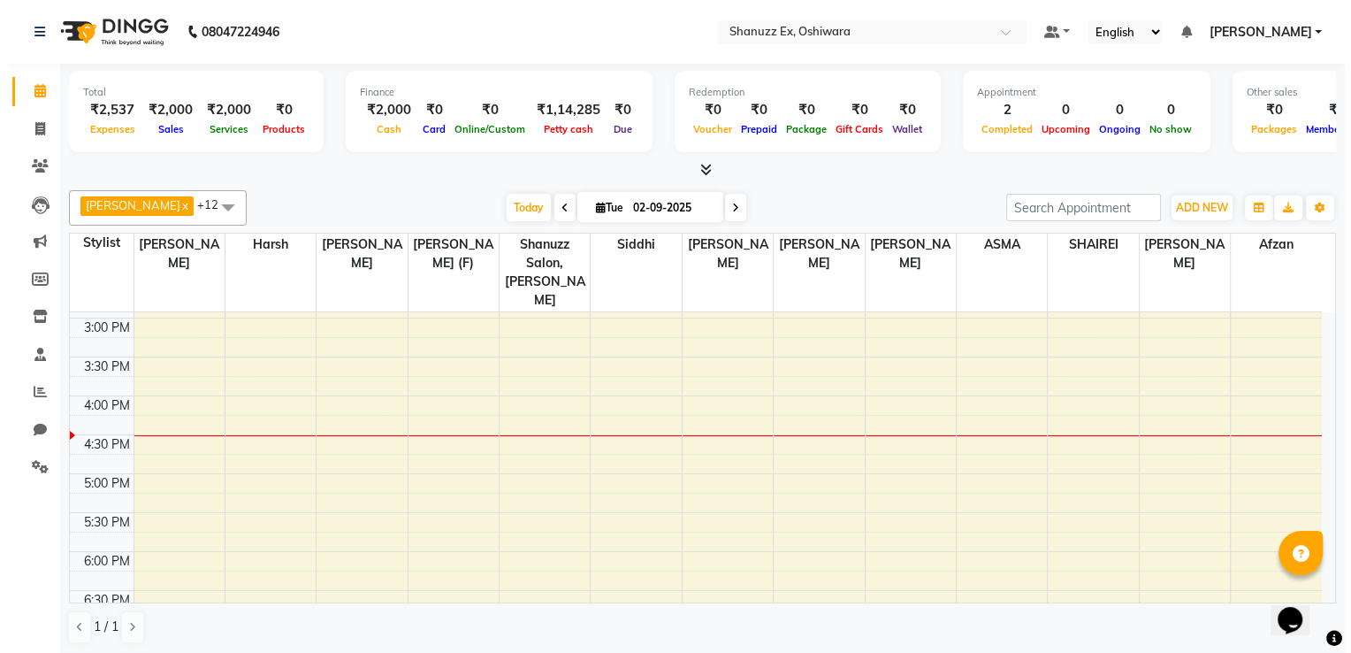
scroll to position [538, 0]
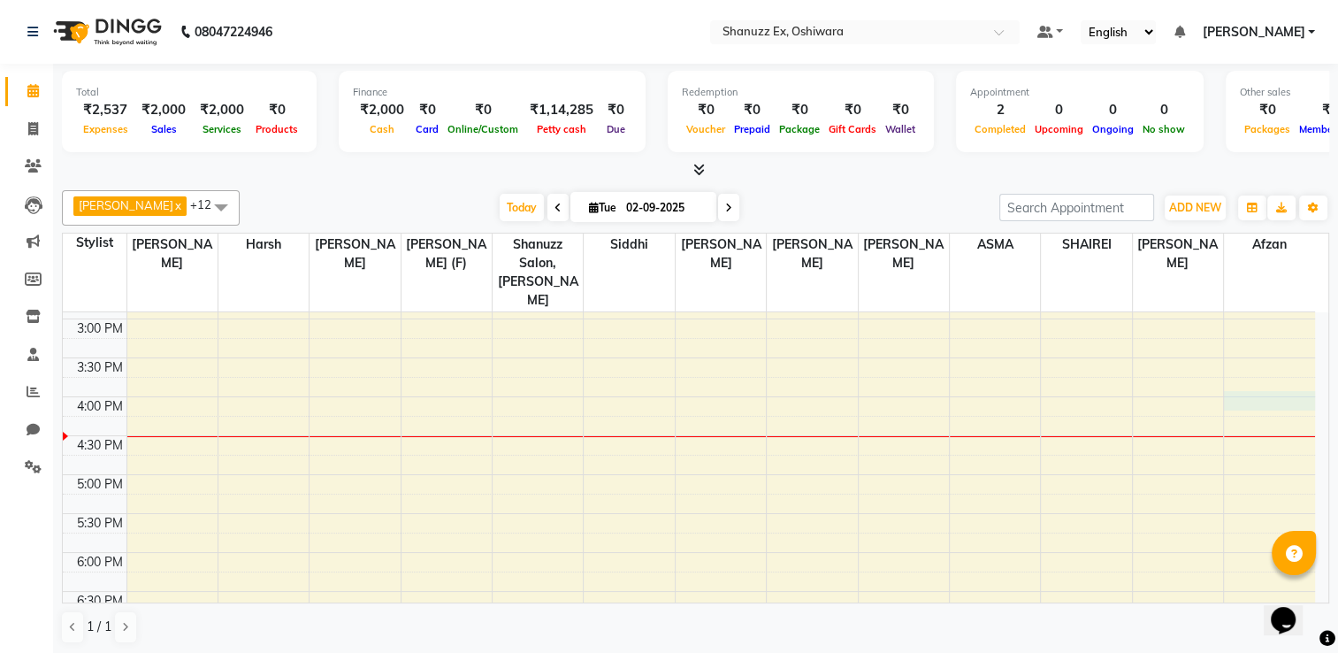
click at [1250, 384] on div "8:00 AM 8:30 AM 9:00 AM 9:30 AM 10:00 AM 10:30 AM 11:00 AM 11:30 AM 12:00 PM 12…" at bounding box center [689, 280] width 1252 height 1011
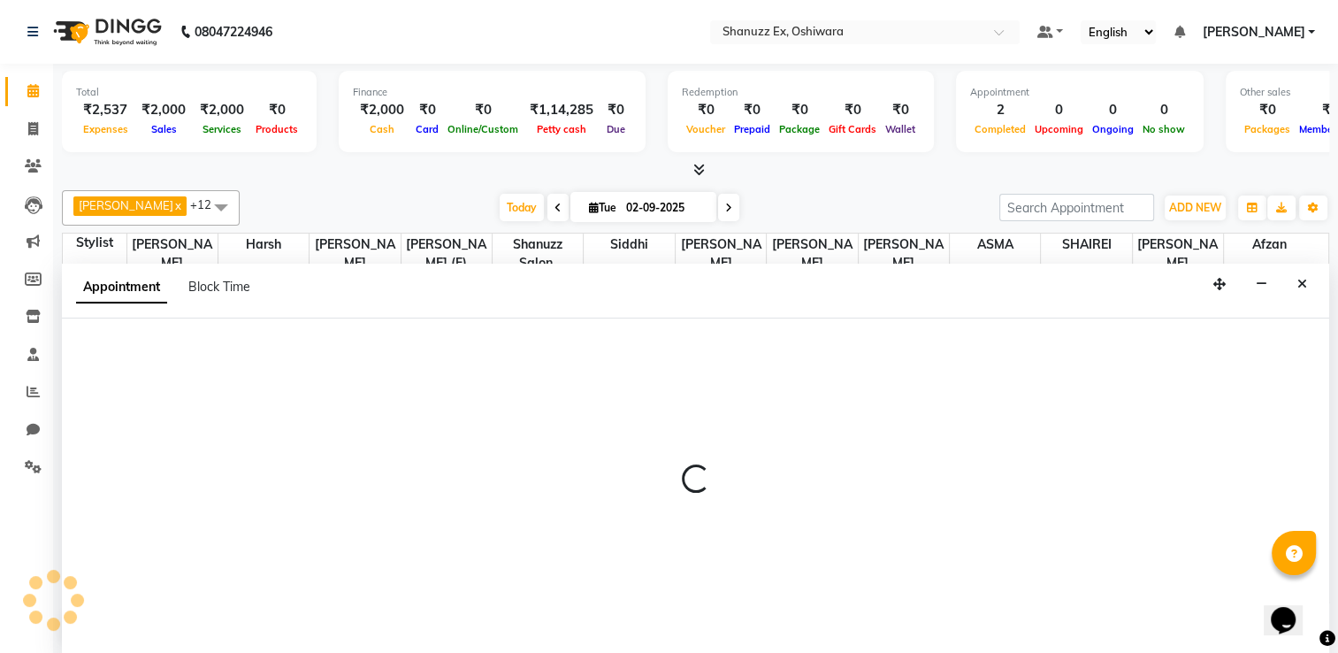
select select "85558"
select select "tentative"
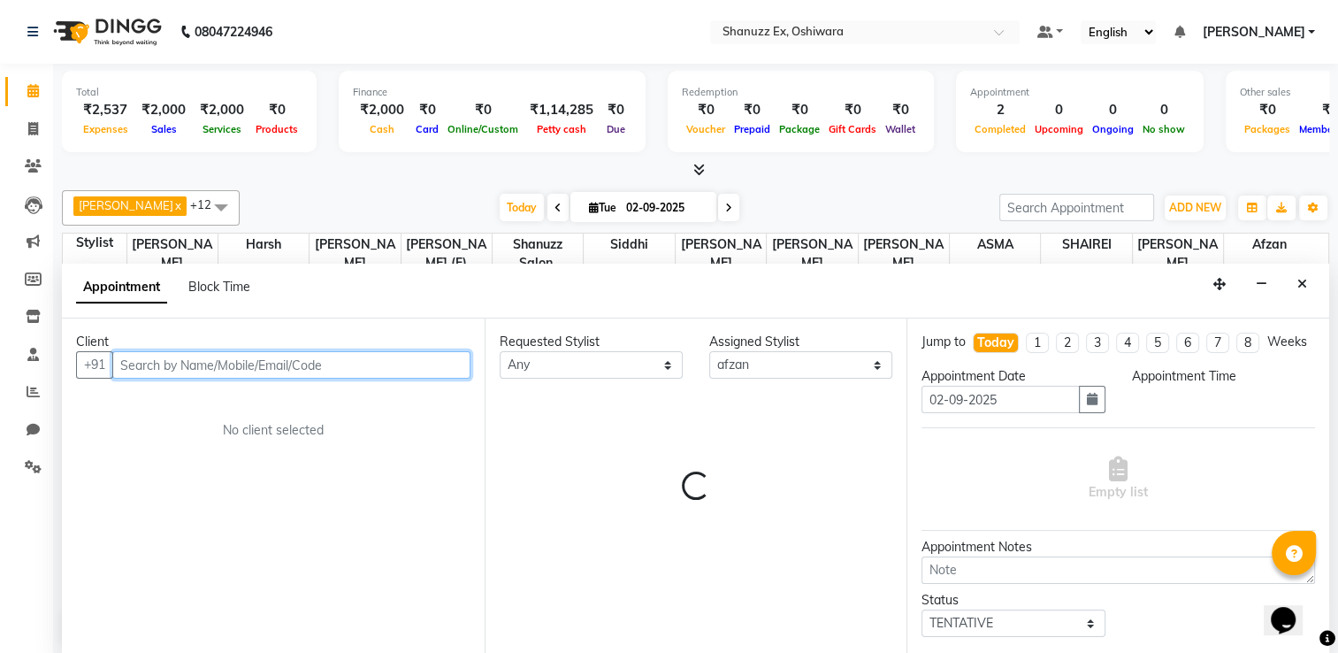
select select "960"
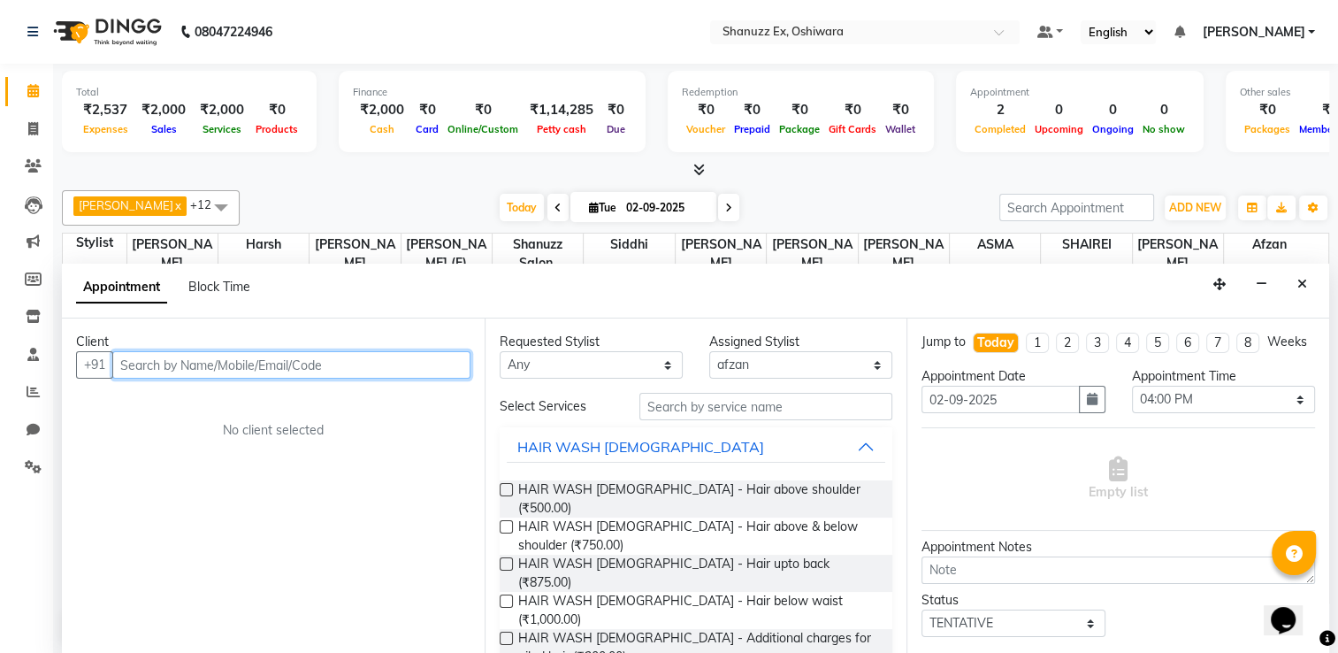
click at [371, 354] on input "text" at bounding box center [291, 364] width 358 height 27
paste input "8256050603"
type input "8256050603"
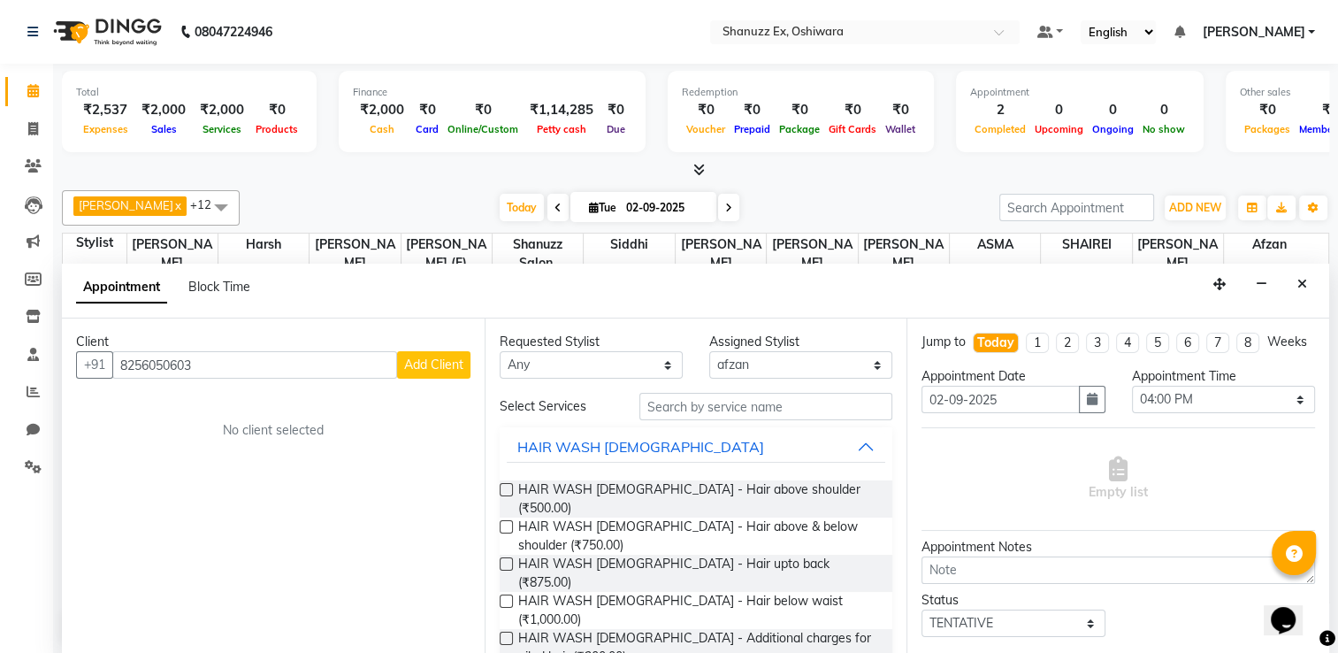
click at [460, 358] on span "Add Client" at bounding box center [433, 364] width 59 height 16
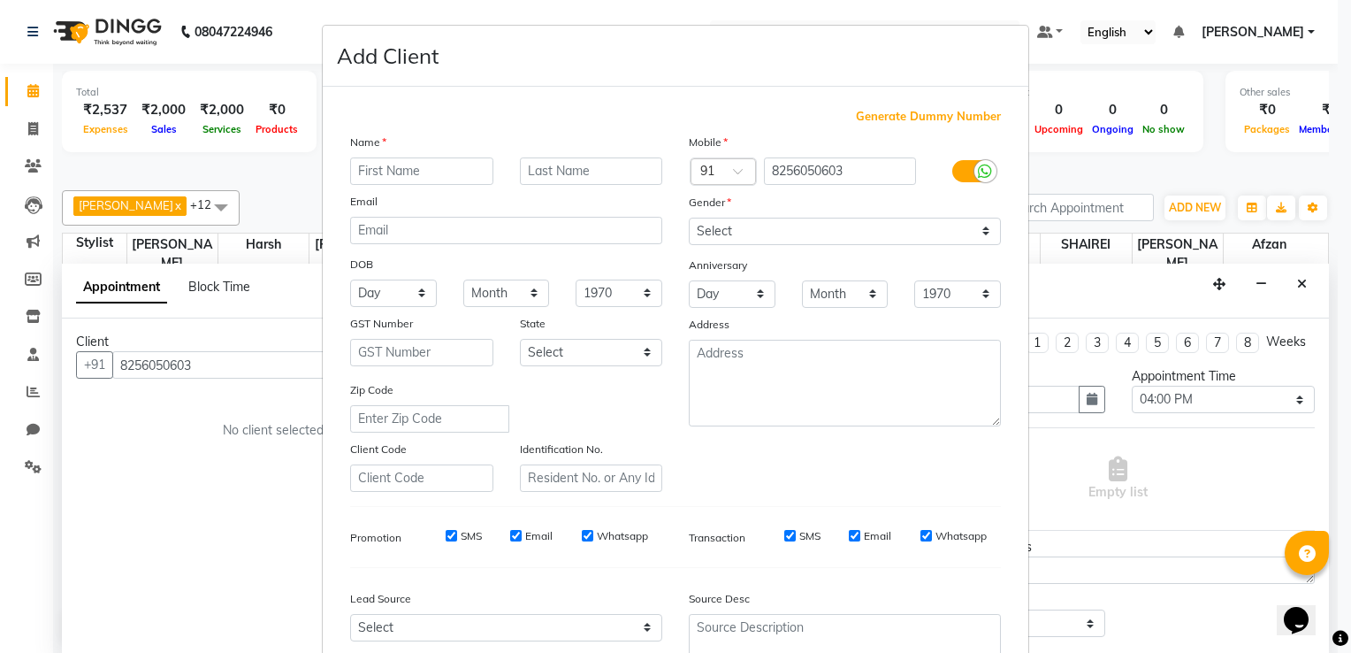
click at [400, 178] on input "text" at bounding box center [421, 170] width 143 height 27
type input "SHIFA"
click at [605, 172] on input "text" at bounding box center [591, 170] width 143 height 27
type input "KHAN"
click at [822, 235] on select "Select Male Female Other Prefer Not To Say" at bounding box center [845, 231] width 312 height 27
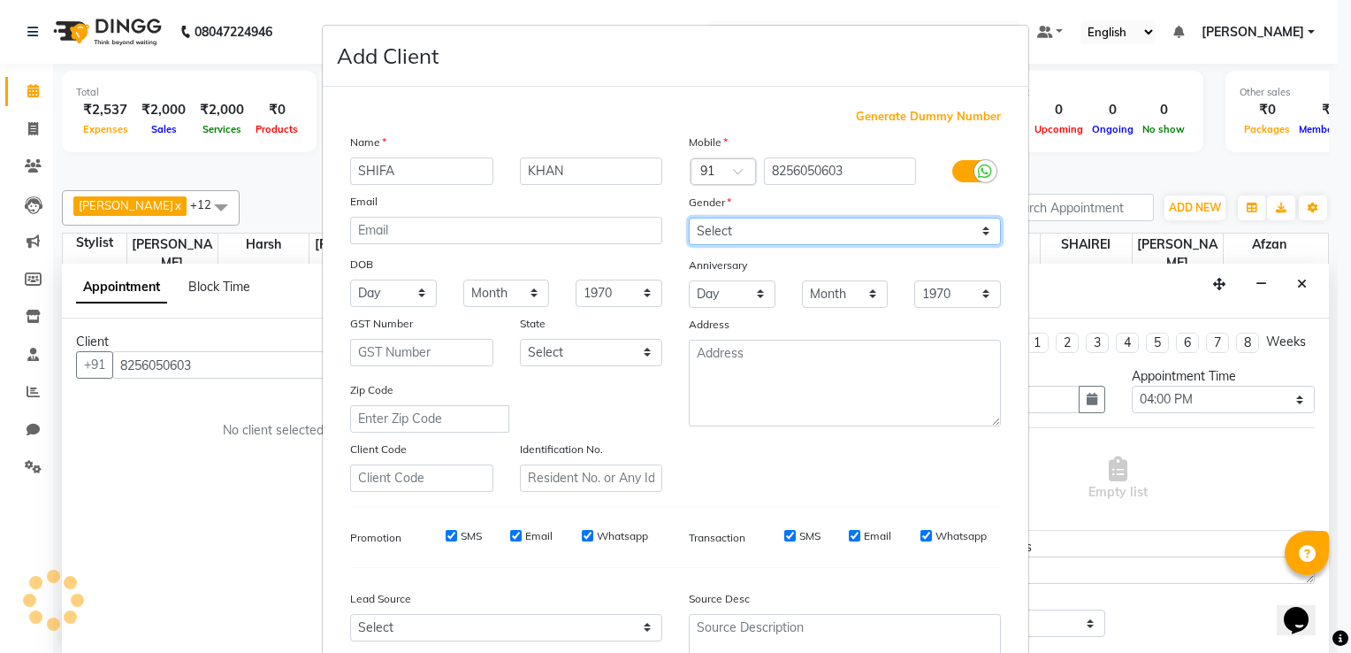
select select "female"
click at [689, 218] on select "Select Male Female Other Prefer Not To Say" at bounding box center [845, 231] width 312 height 27
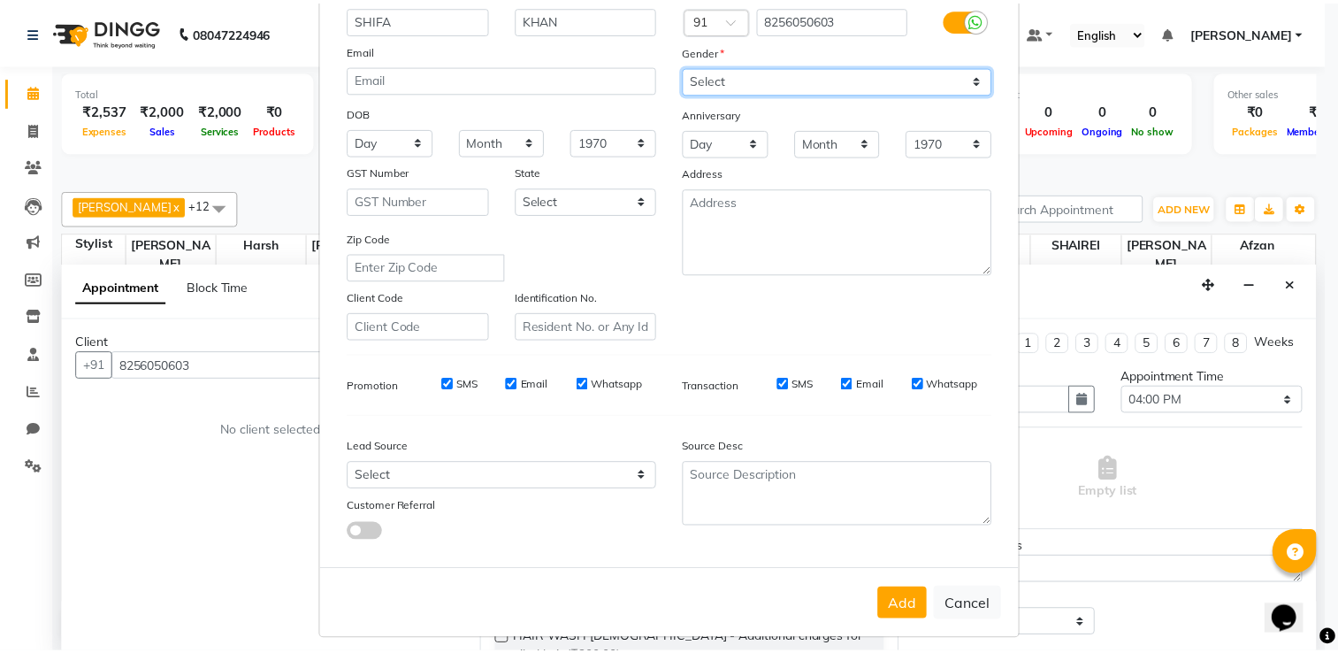
scroll to position [172, 0]
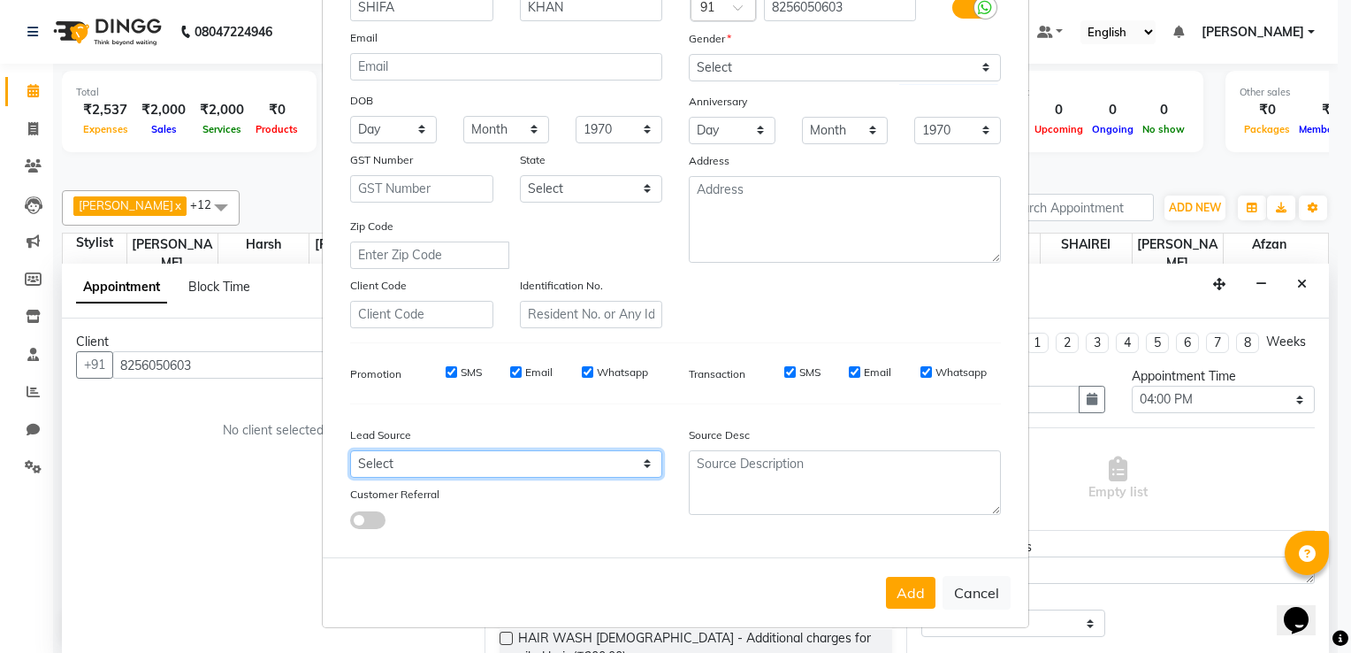
click at [601, 469] on select "Select Walk-in Referral Internet Friend Word of Mouth Advertisement Facebook Ju…" at bounding box center [506, 463] width 312 height 27
select select "54361"
click at [350, 450] on select "Select Walk-in Referral Internet Friend Word of Mouth Advertisement Facebook Ju…" at bounding box center [506, 463] width 312 height 27
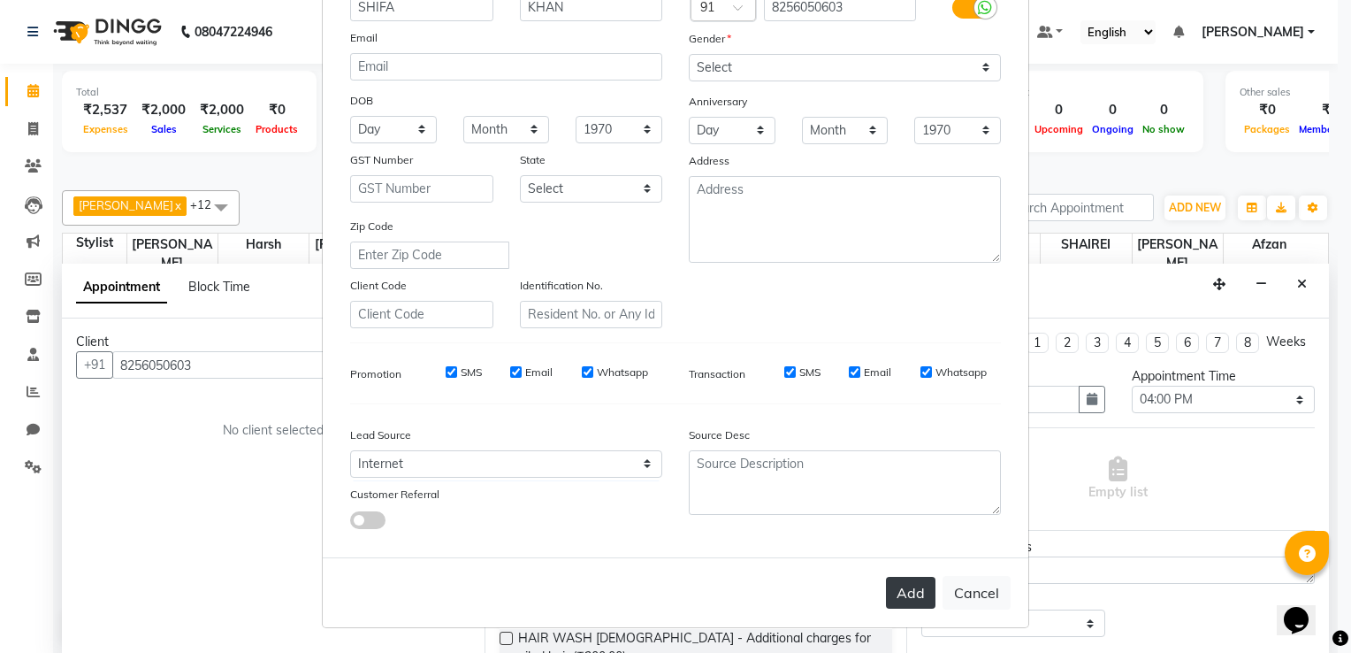
click at [892, 585] on button "Add" at bounding box center [911, 593] width 50 height 32
select select
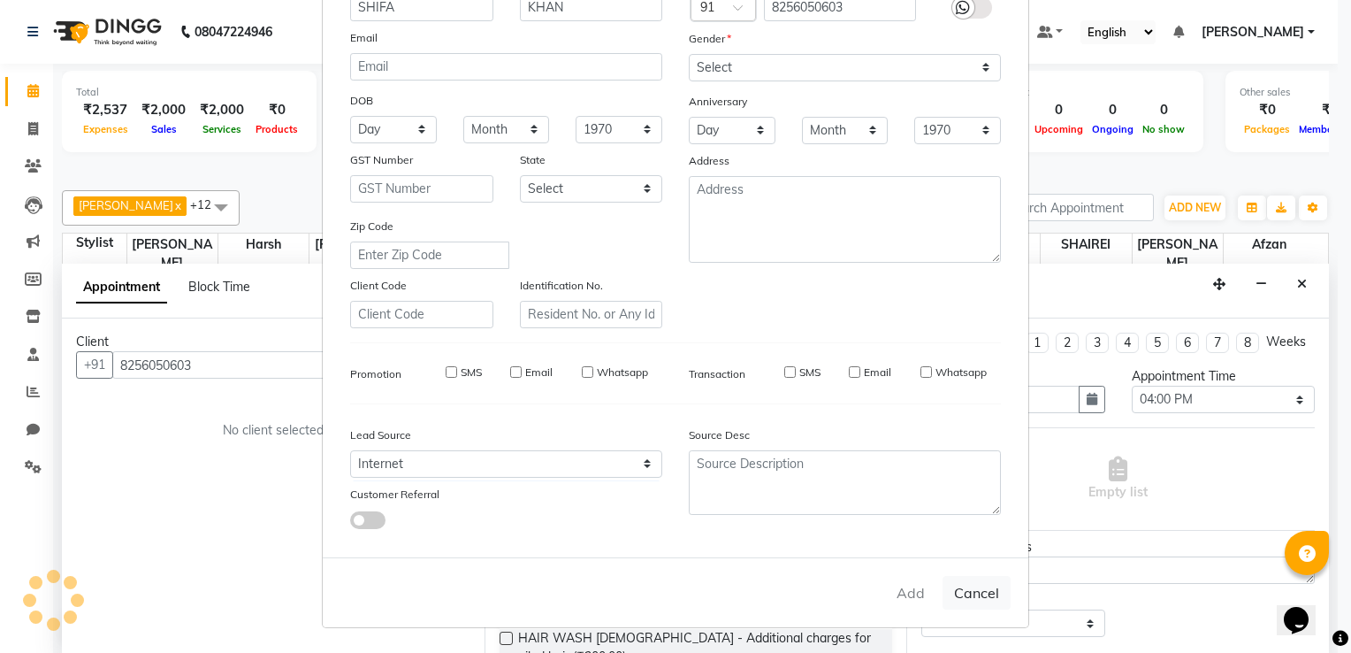
select select
checkbox input "false"
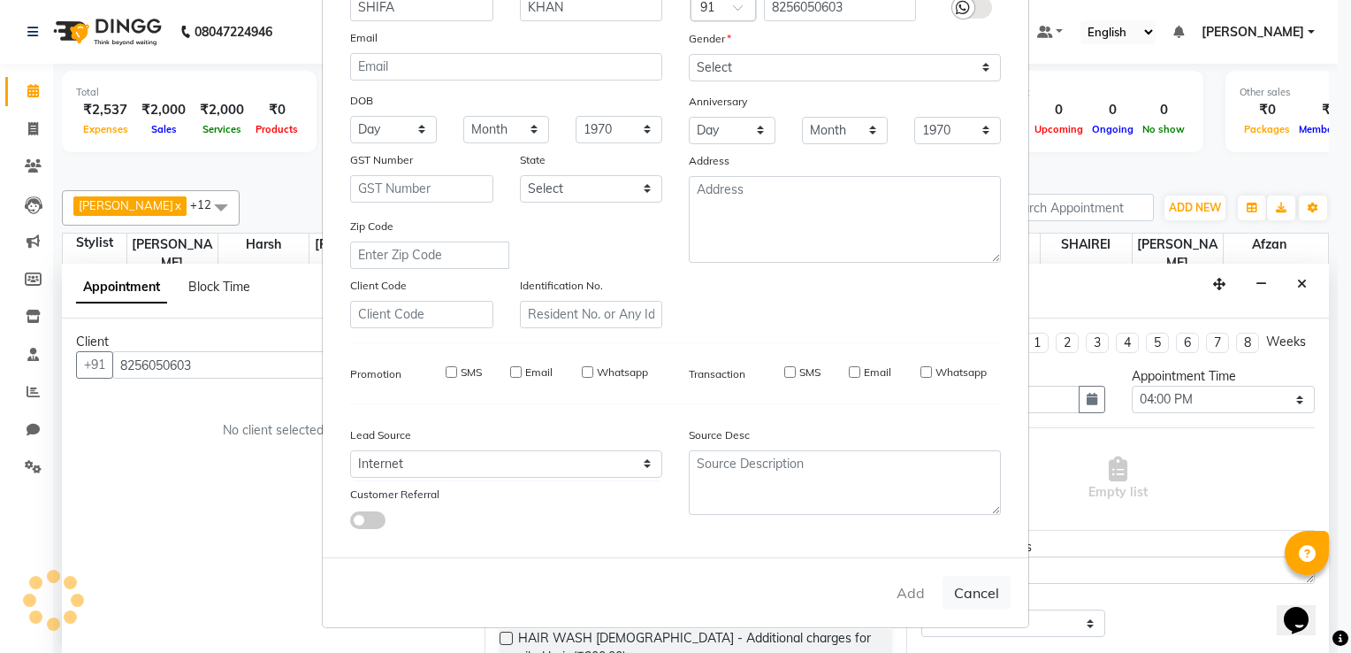
checkbox input "false"
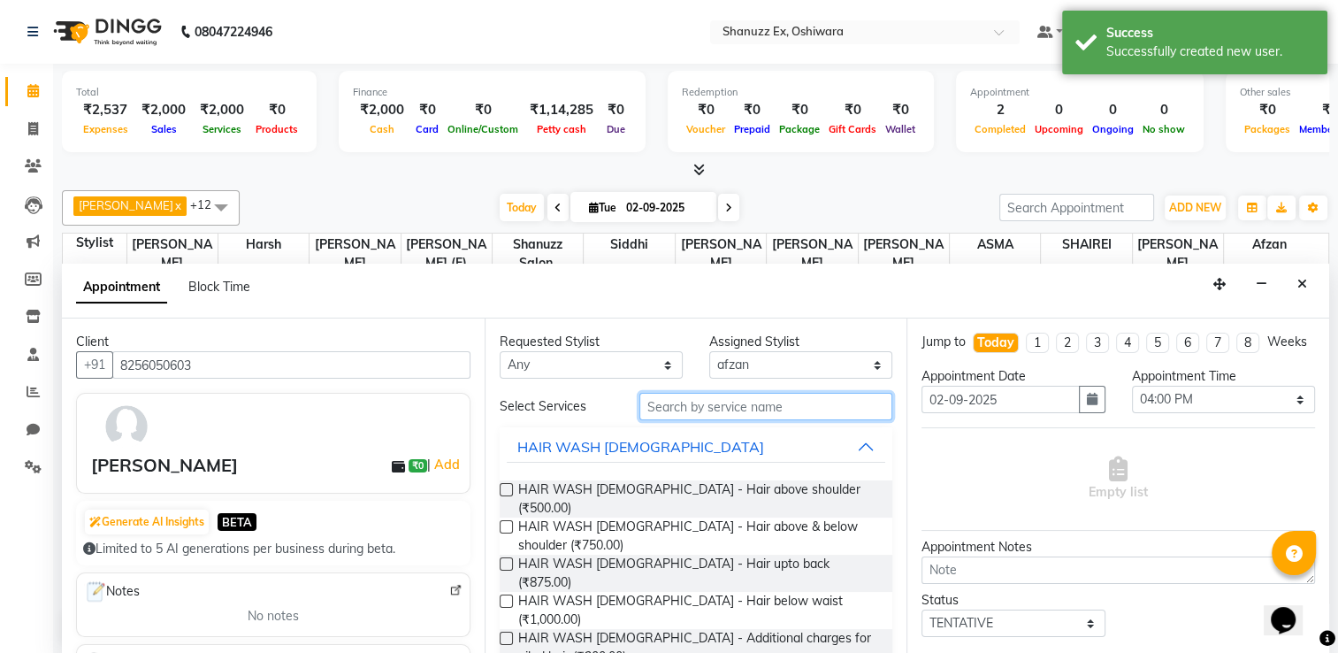
click at [711, 400] on input "text" at bounding box center [765, 406] width 253 height 27
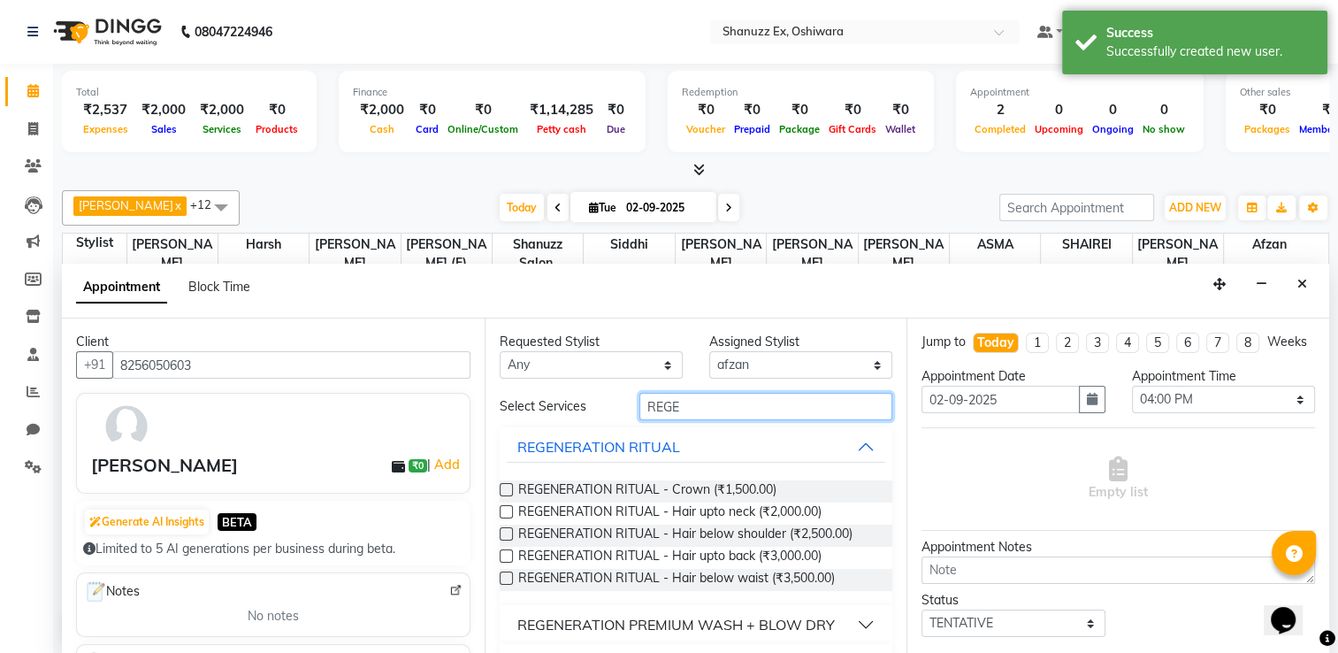
type input "REGE"
click at [507, 549] on label at bounding box center [506, 555] width 13 height 13
click at [507, 552] on input "checkbox" at bounding box center [505, 557] width 11 height 11
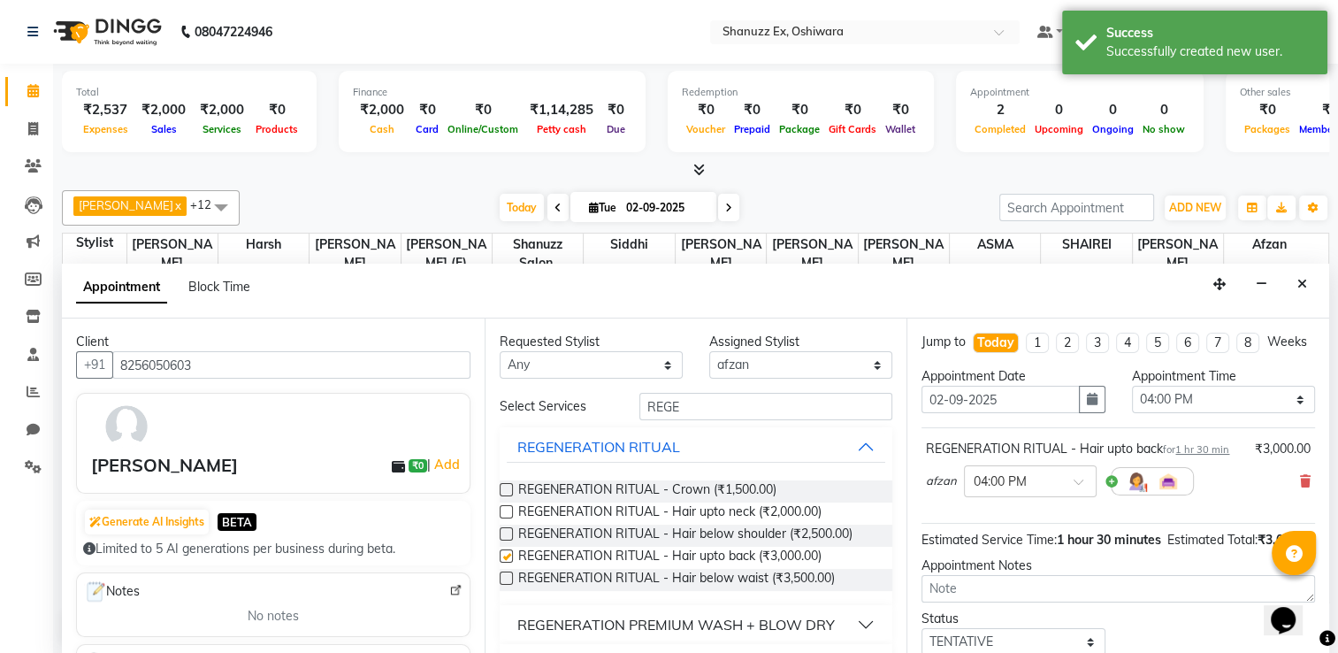
checkbox input "false"
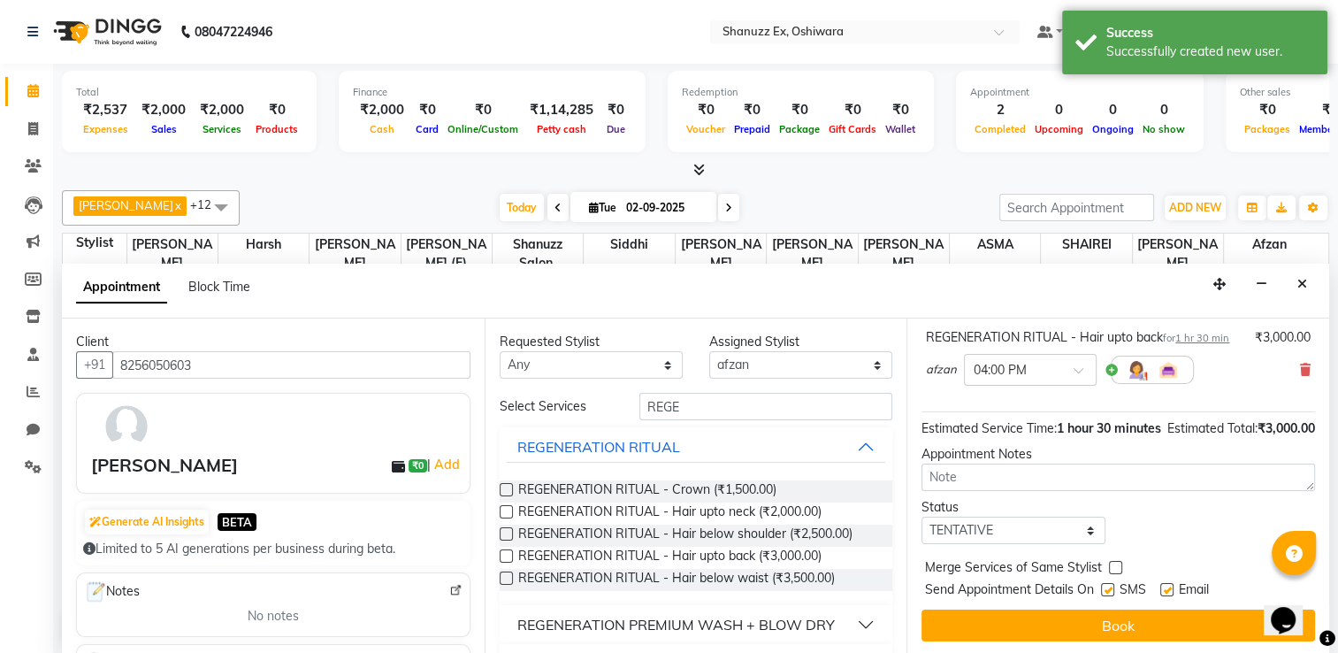
scroll to position [164, 0]
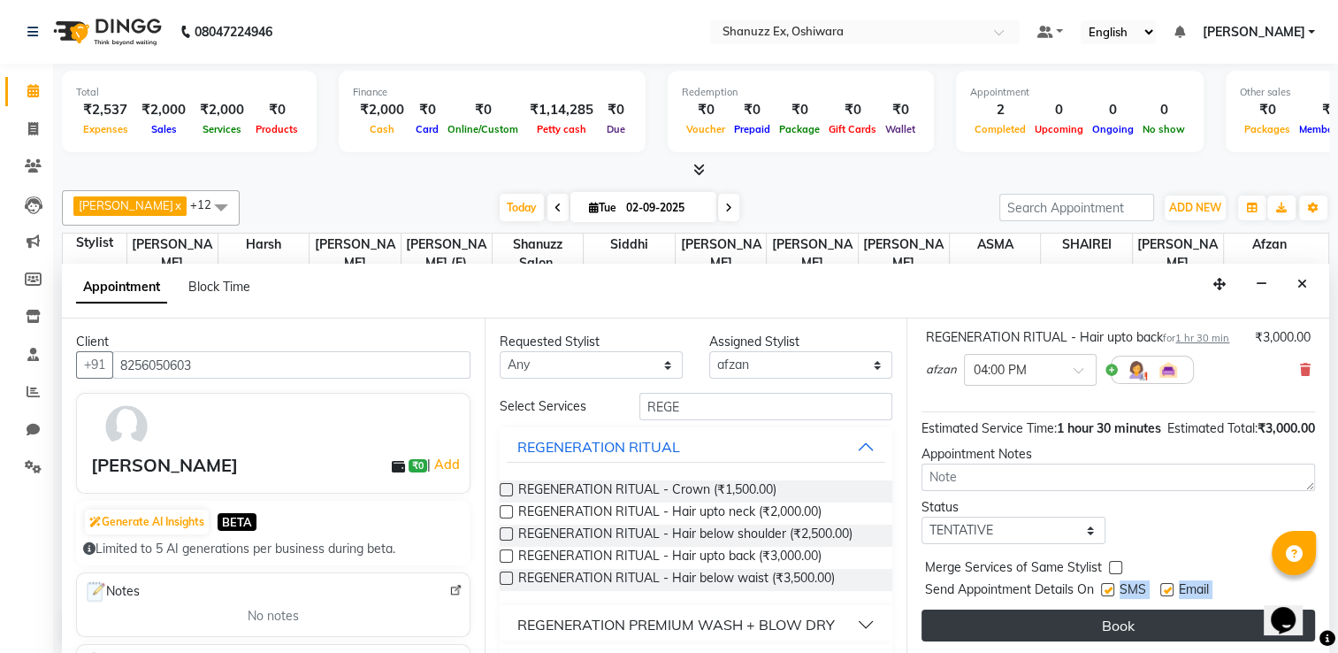
drag, startPoint x: 1113, startPoint y: 585, endPoint x: 1104, endPoint y: 628, distance: 44.4
click at [1104, 628] on div "Jump to Today 1 2 3 4 5 6 7 8 Weeks Appointment Date 02-09-2025 Appointment Tim…" at bounding box center [1117, 486] width 423 height 337
click at [1104, 628] on button "Book" at bounding box center [1118, 625] width 394 height 32
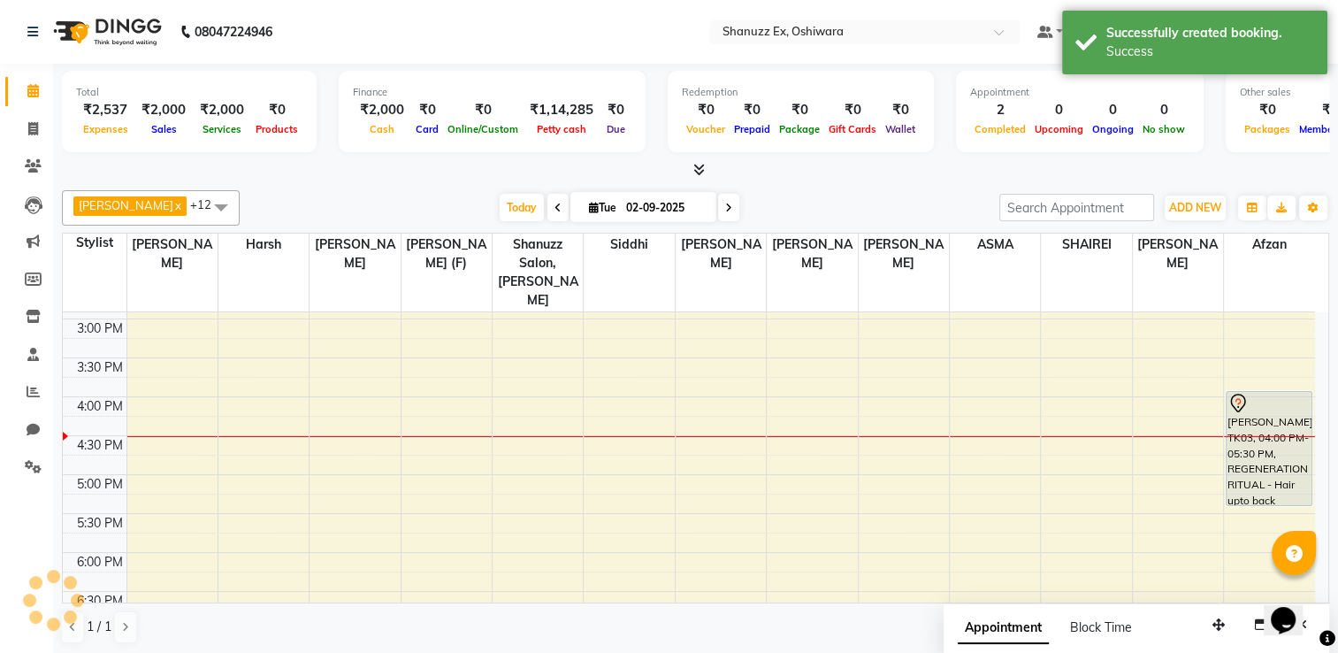
scroll to position [0, 0]
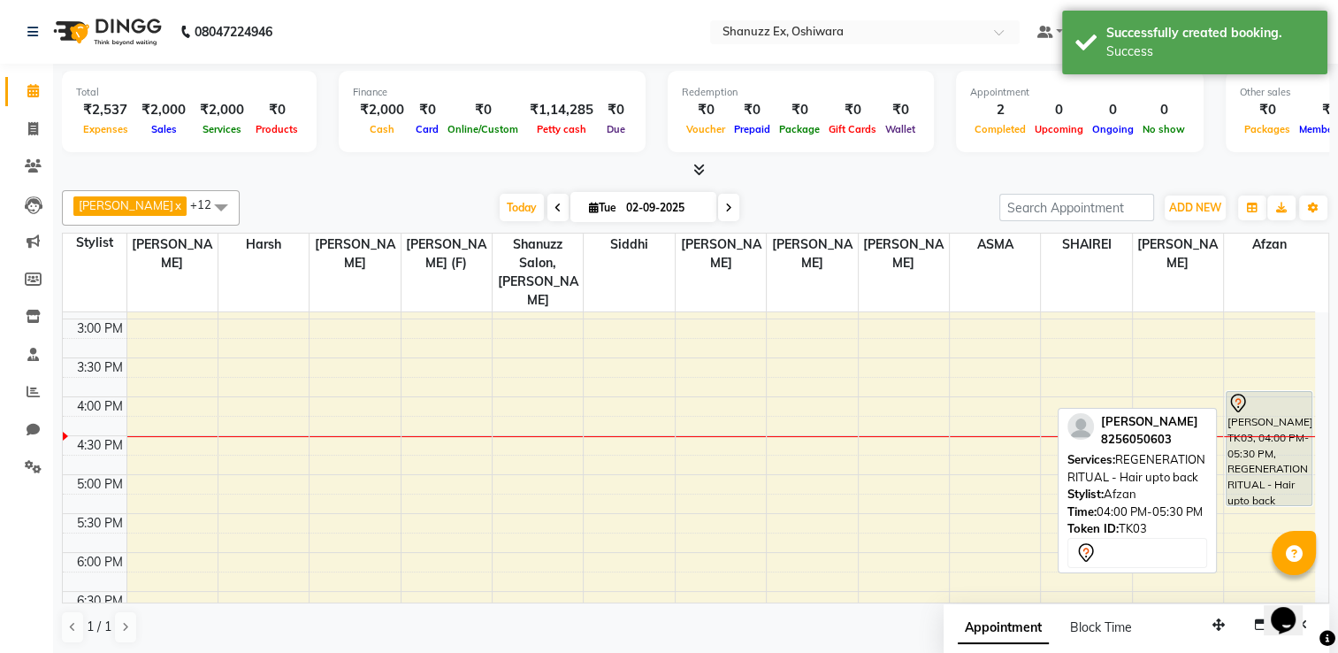
click at [1242, 425] on div "SHIFA KHAN, TK03, 04:00 PM-05:30 PM, REGENERATION RITUAL - Hair upto back" at bounding box center [1269, 448] width 85 height 113
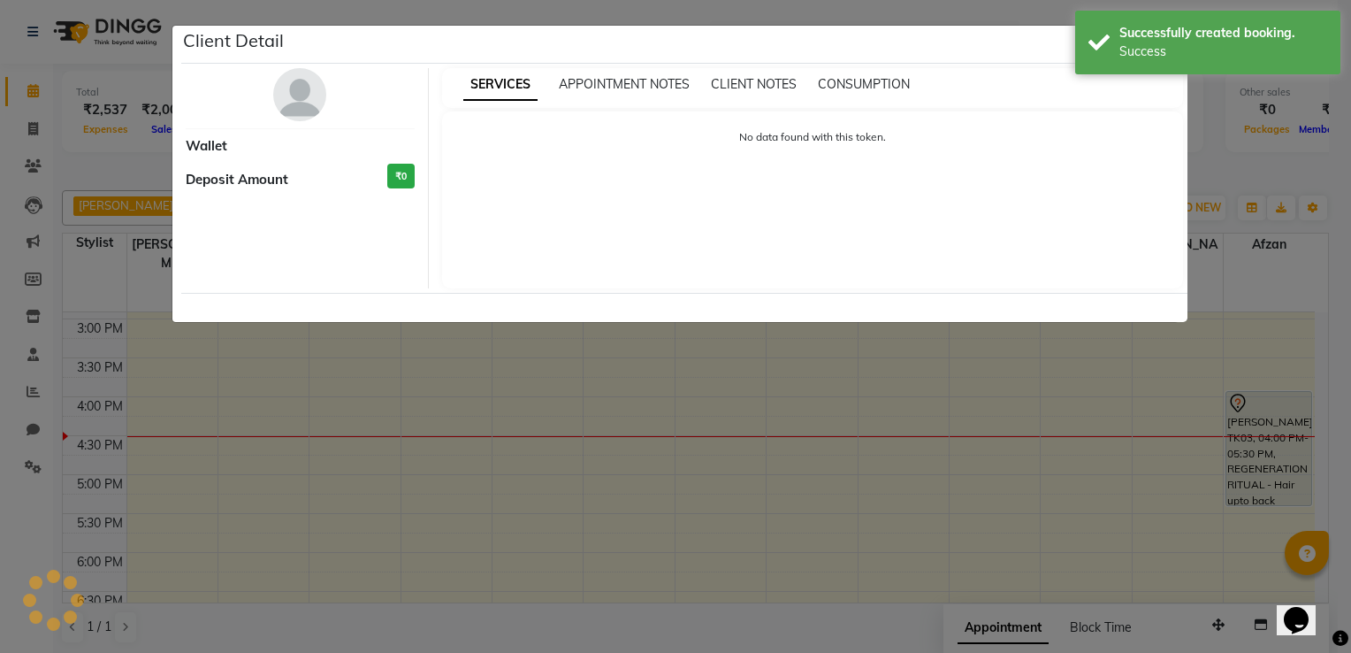
select select "7"
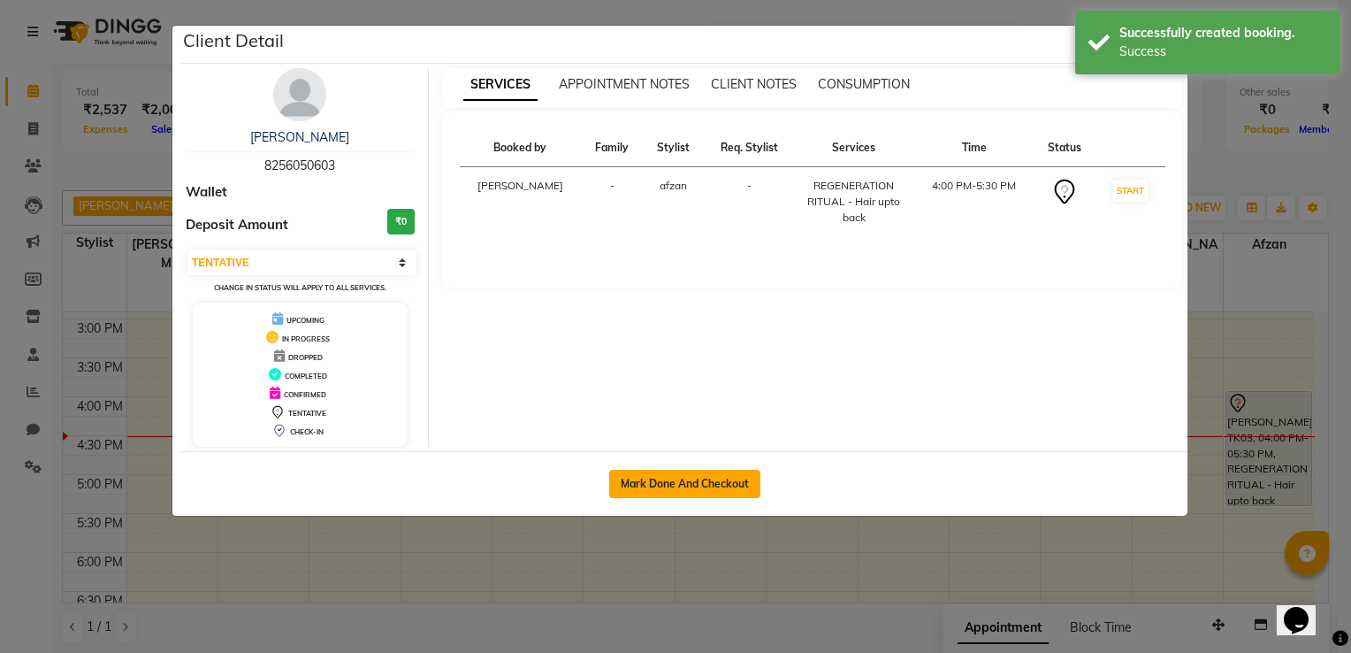
click at [686, 485] on button "Mark Done And Checkout" at bounding box center [684, 484] width 151 height 28
select select "8229"
select select "service"
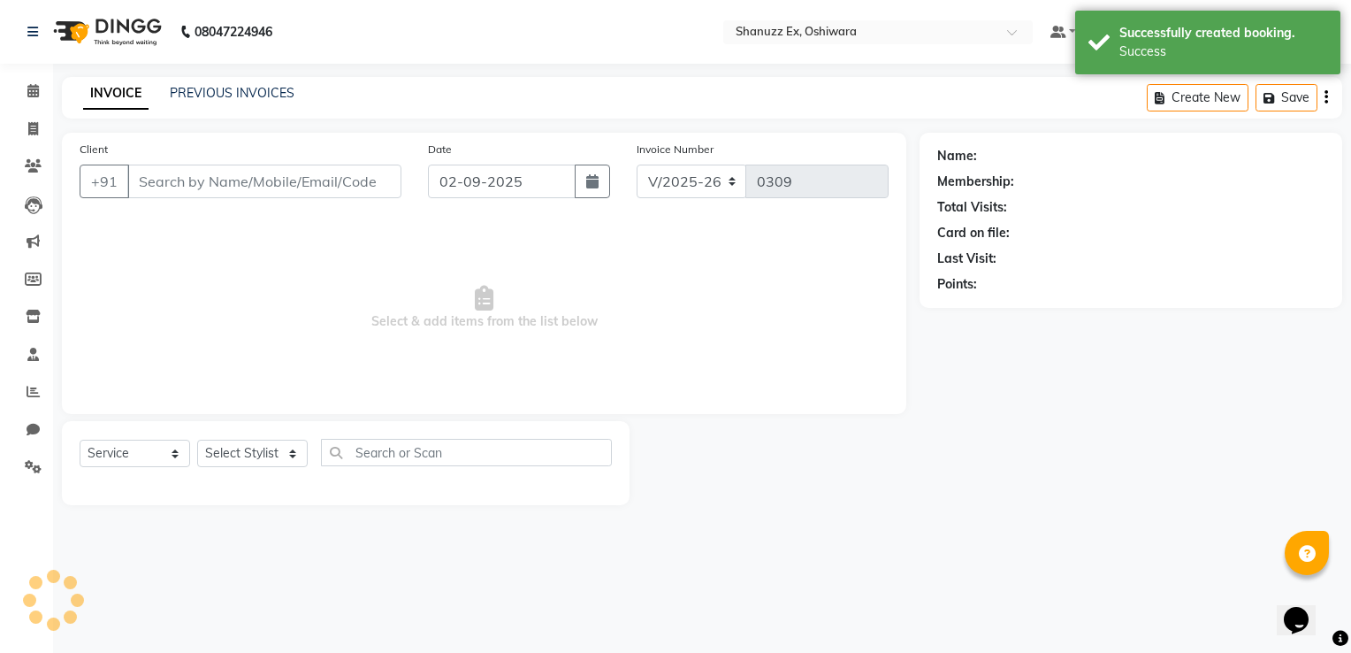
type input "8256050603"
select select "85558"
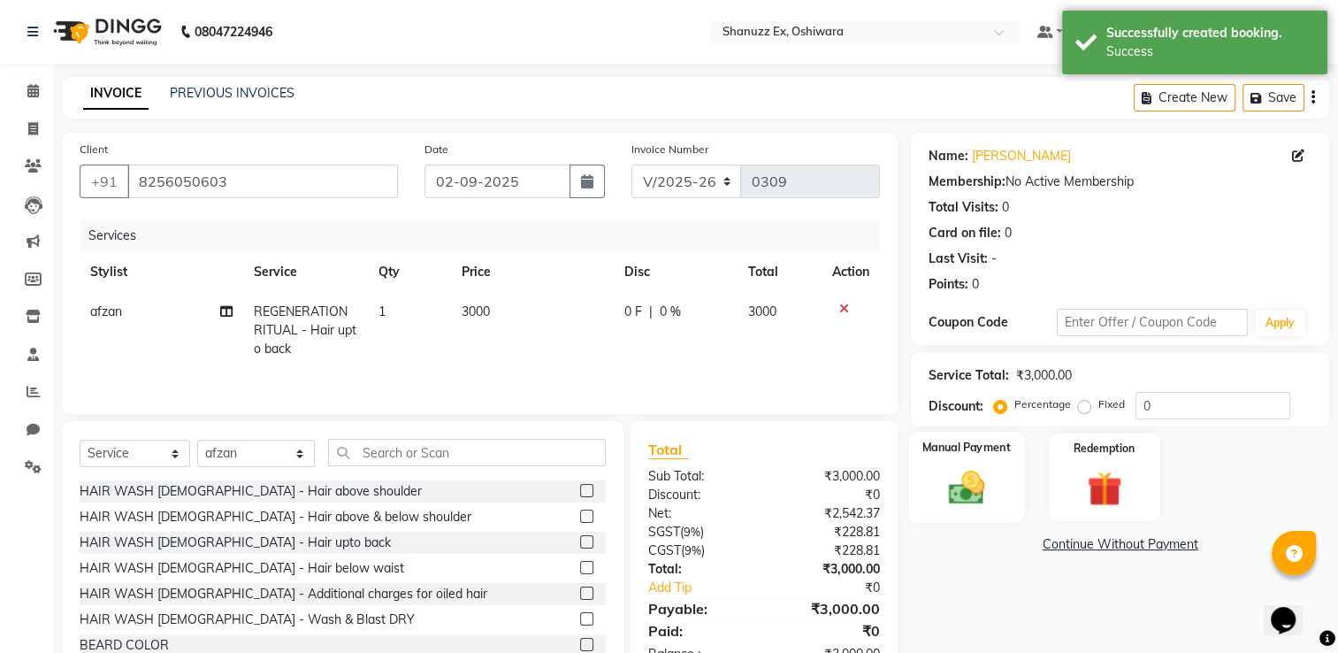
scroll to position [57, 0]
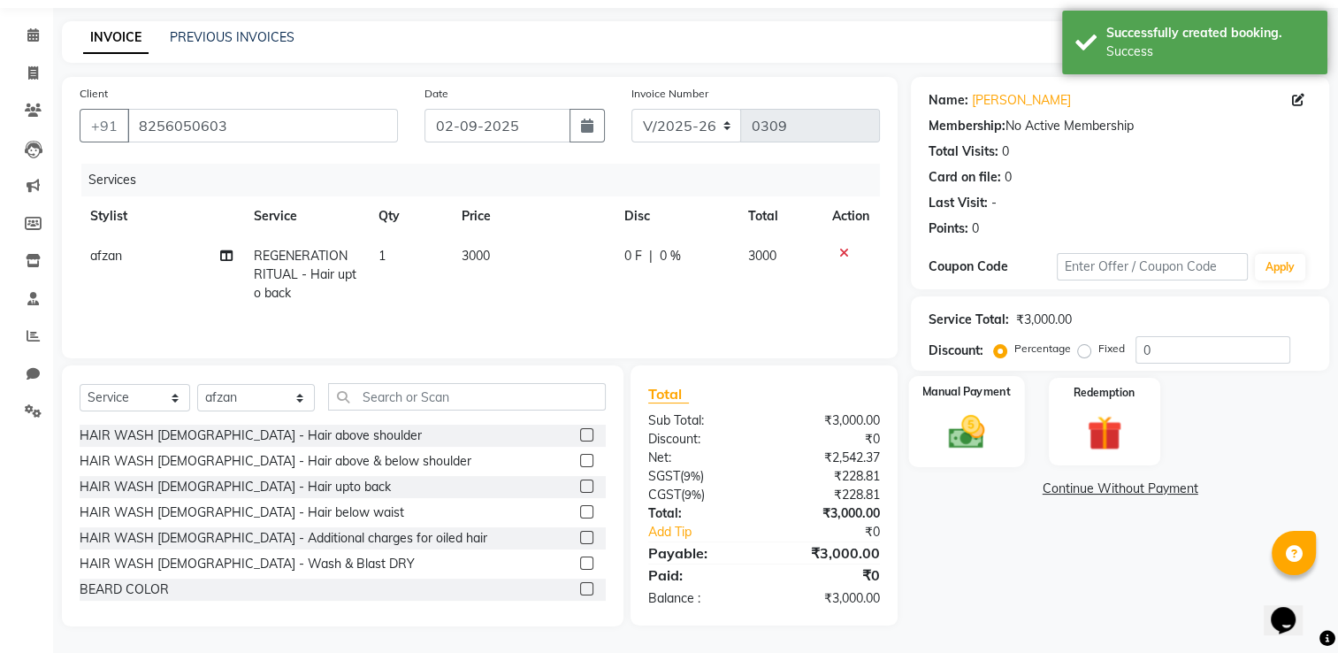
click at [964, 424] on img at bounding box center [966, 432] width 59 height 42
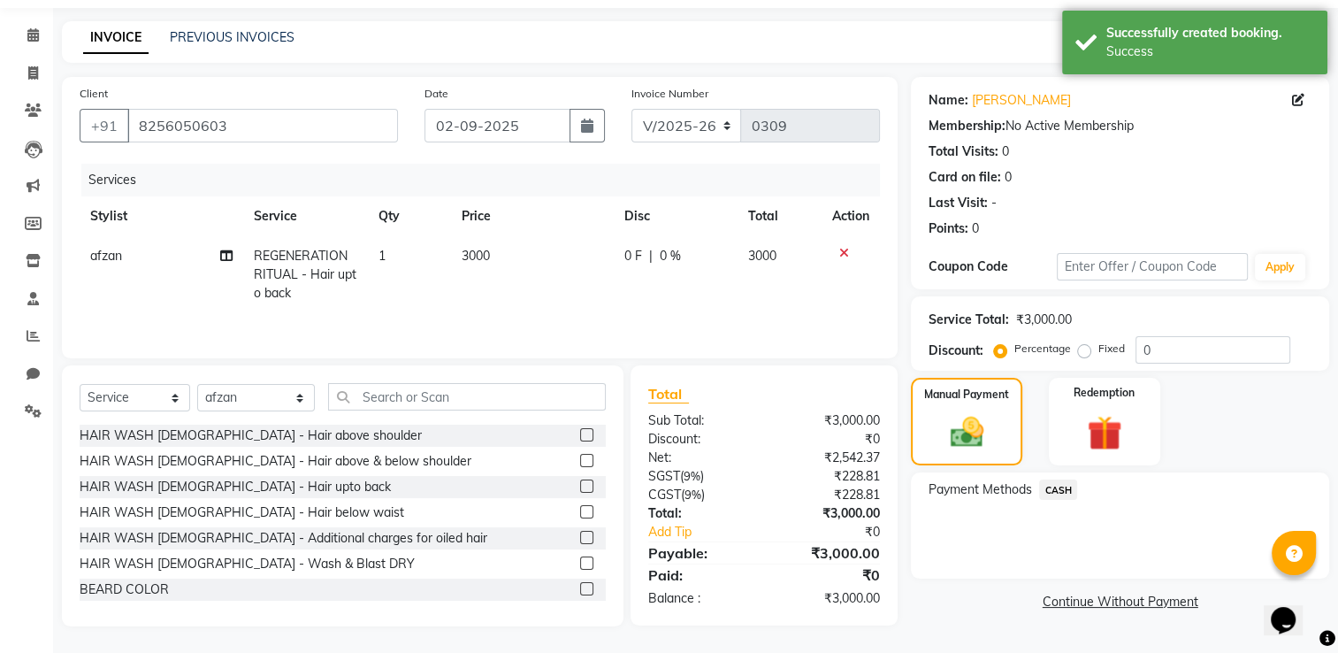
click at [1066, 488] on span "CASH" at bounding box center [1058, 489] width 38 height 20
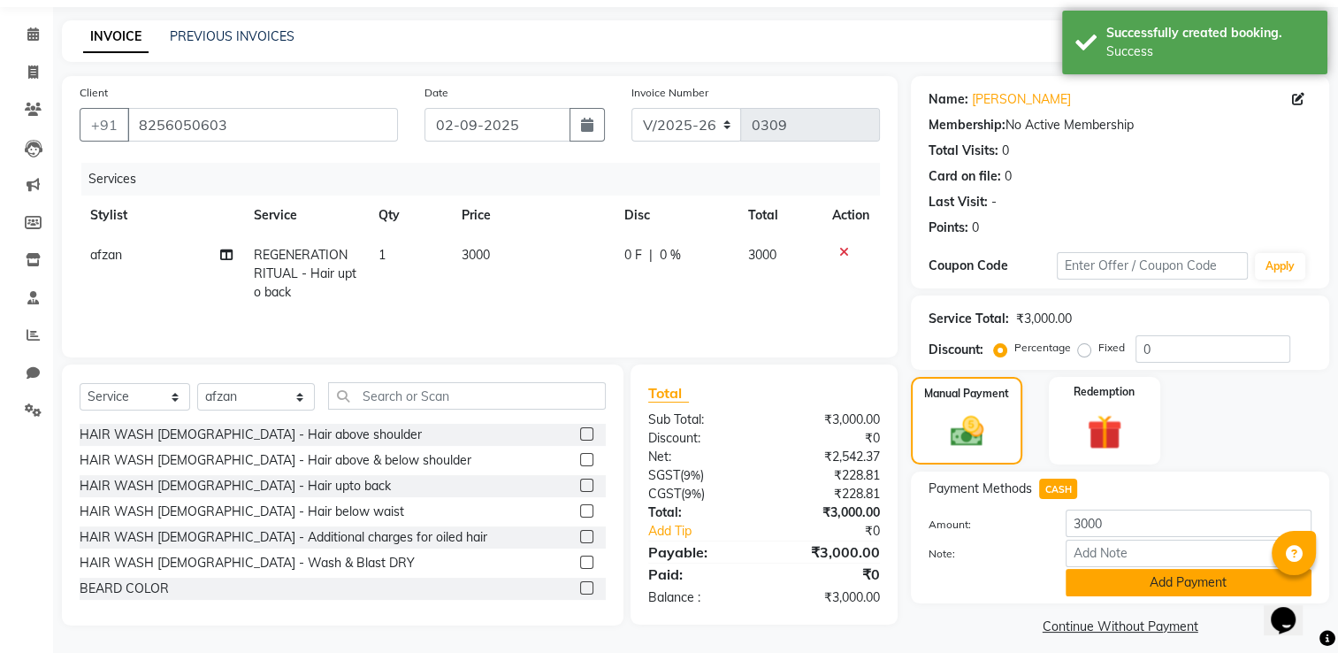
click at [1143, 585] on button "Add Payment" at bounding box center [1189, 582] width 246 height 27
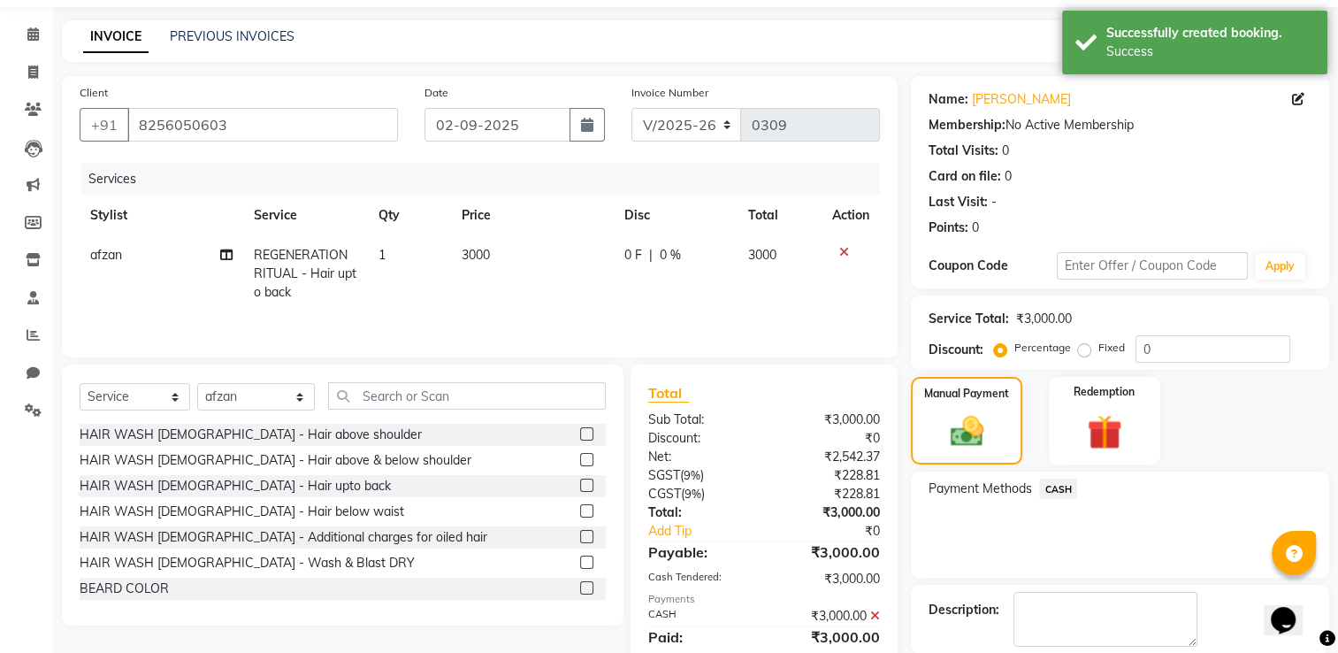
scroll to position [142, 0]
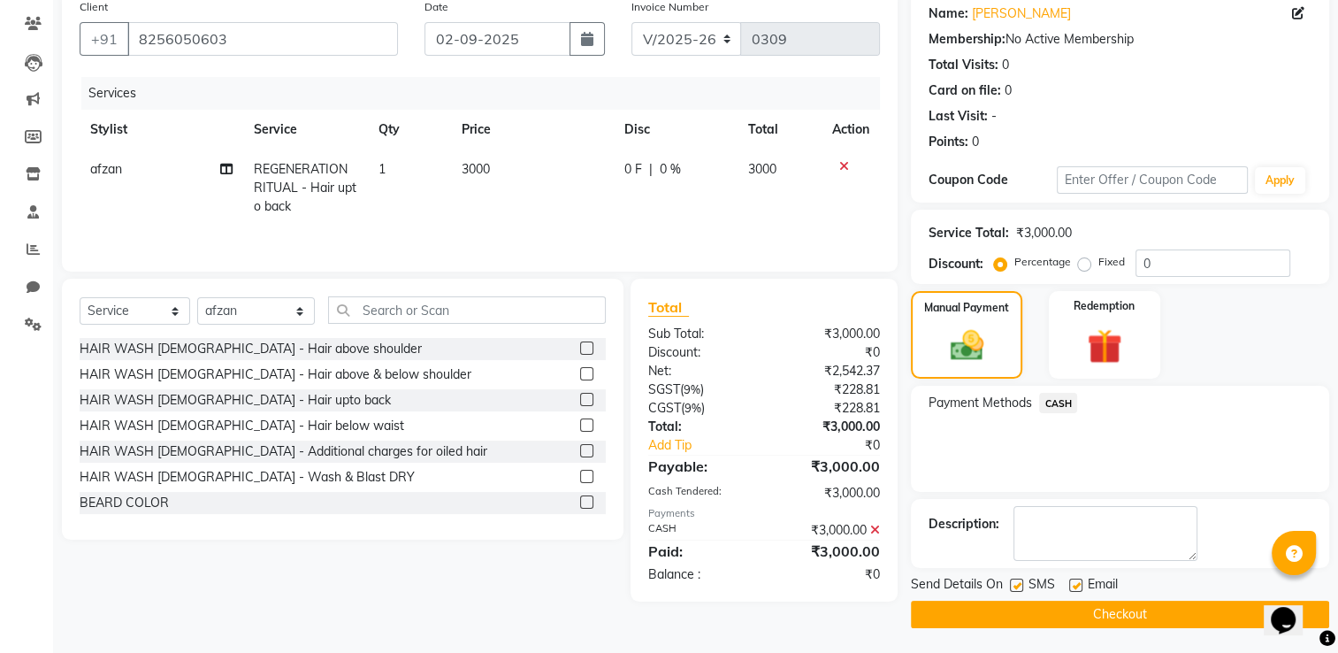
click at [1019, 582] on label at bounding box center [1016, 584] width 13 height 13
click at [1019, 582] on input "checkbox" at bounding box center [1015, 585] width 11 height 11
checkbox input "false"
click at [1088, 613] on button "Checkout" at bounding box center [1120, 613] width 418 height 27
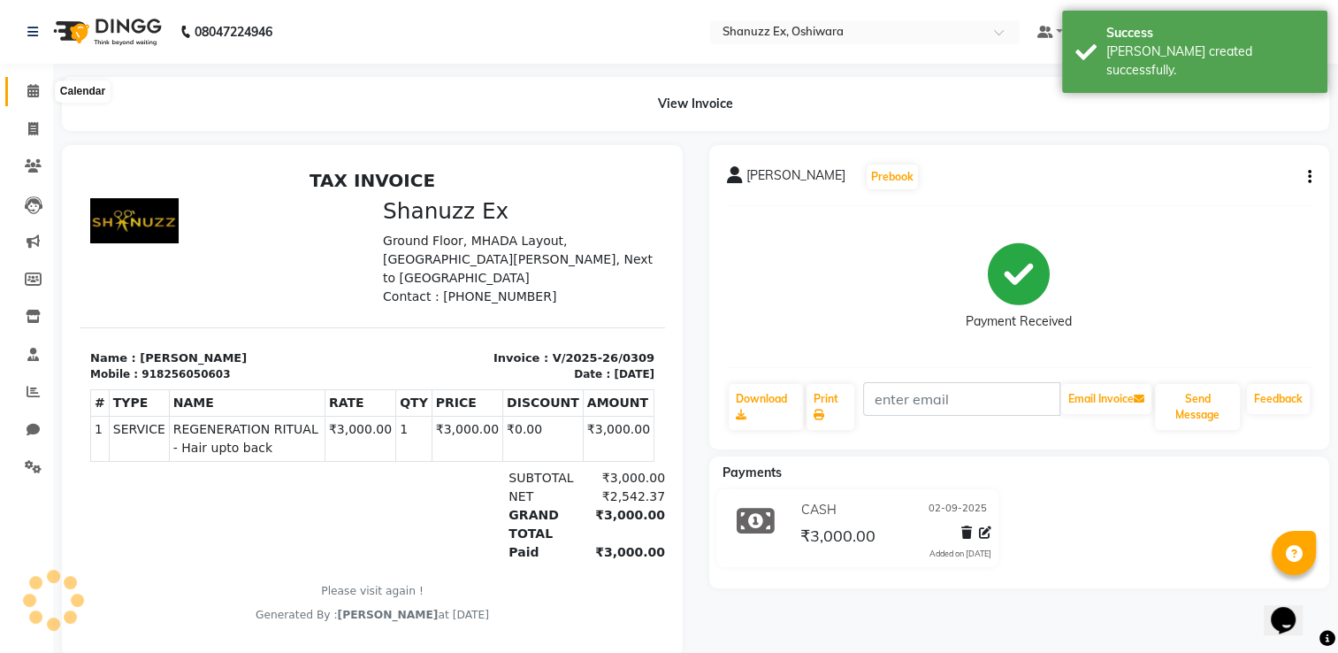
click at [34, 90] on icon at bounding box center [32, 90] width 11 height 13
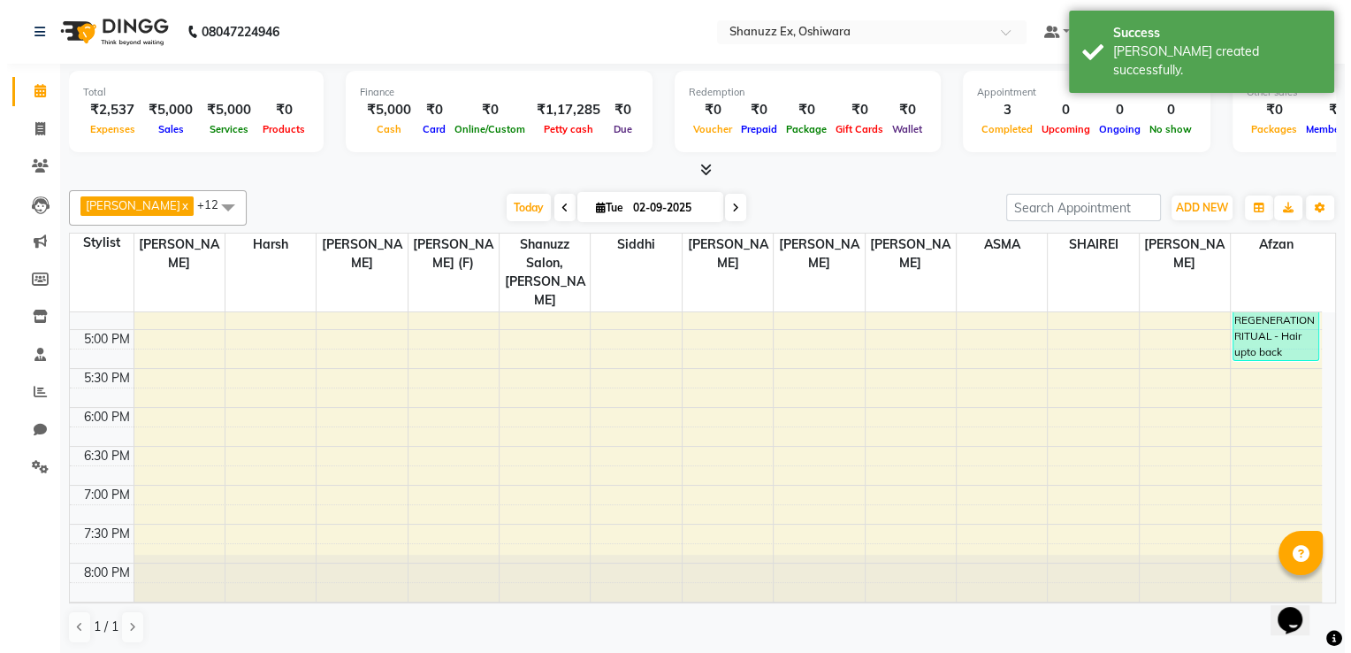
scroll to position [686, 0]
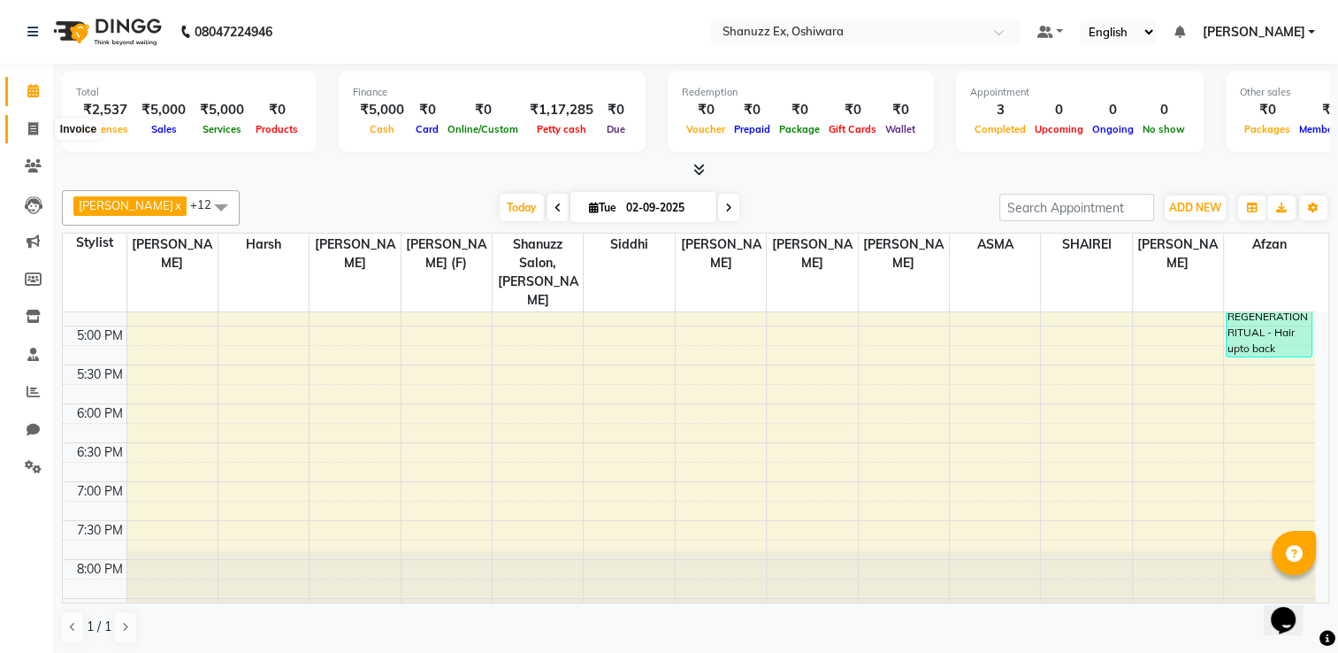
click at [27, 126] on span at bounding box center [33, 129] width 31 height 20
select select "service"
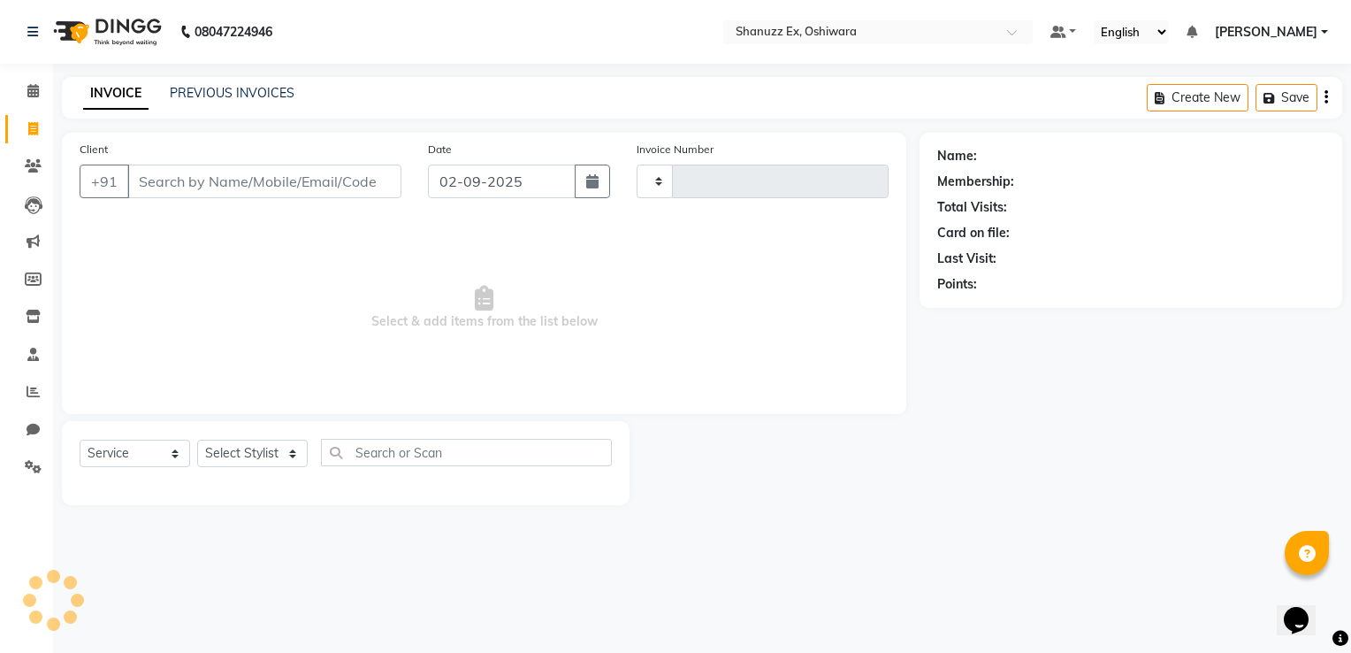
type input "0310"
select select "8229"
click at [212, 96] on link "PREVIOUS INVOICES" at bounding box center [232, 93] width 125 height 16
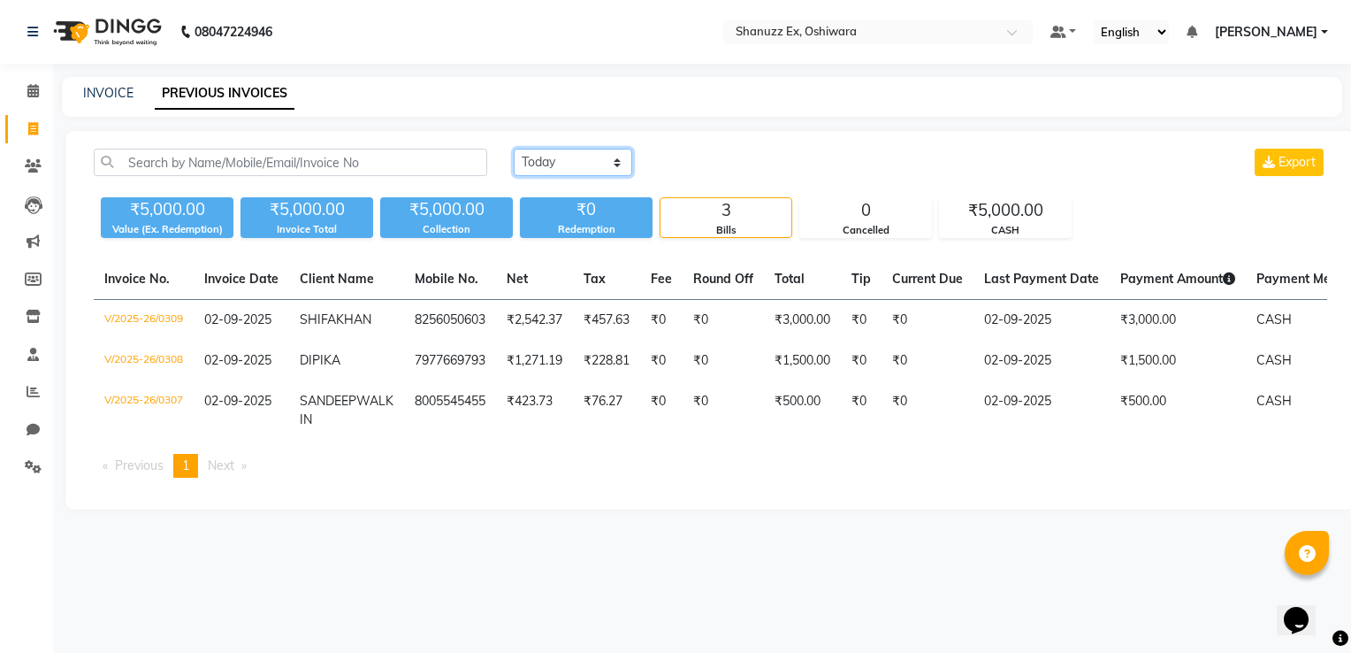
click at [560, 157] on select "Today Yesterday Custom Range" at bounding box center [573, 162] width 118 height 27
select select "range"
click at [514, 149] on select "Today Yesterday Custom Range" at bounding box center [573, 162] width 118 height 27
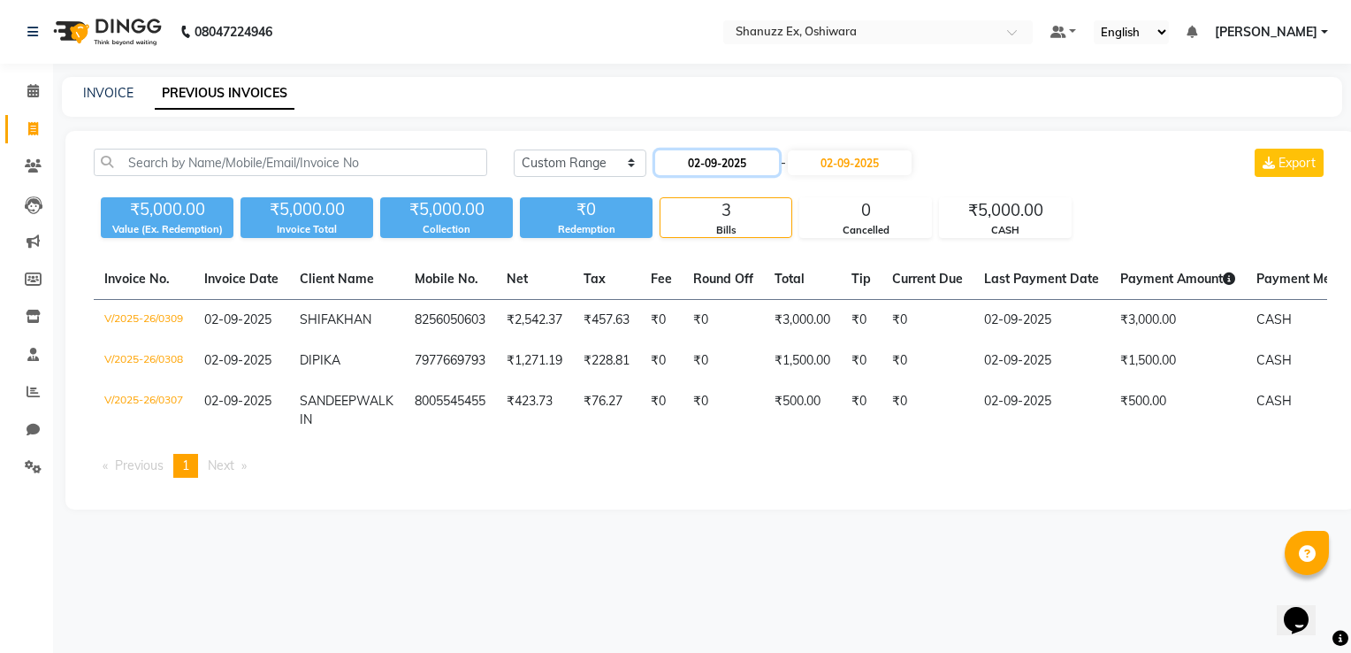
click at [703, 161] on input "02-09-2025" at bounding box center [717, 162] width 124 height 25
select select "9"
select select "2025"
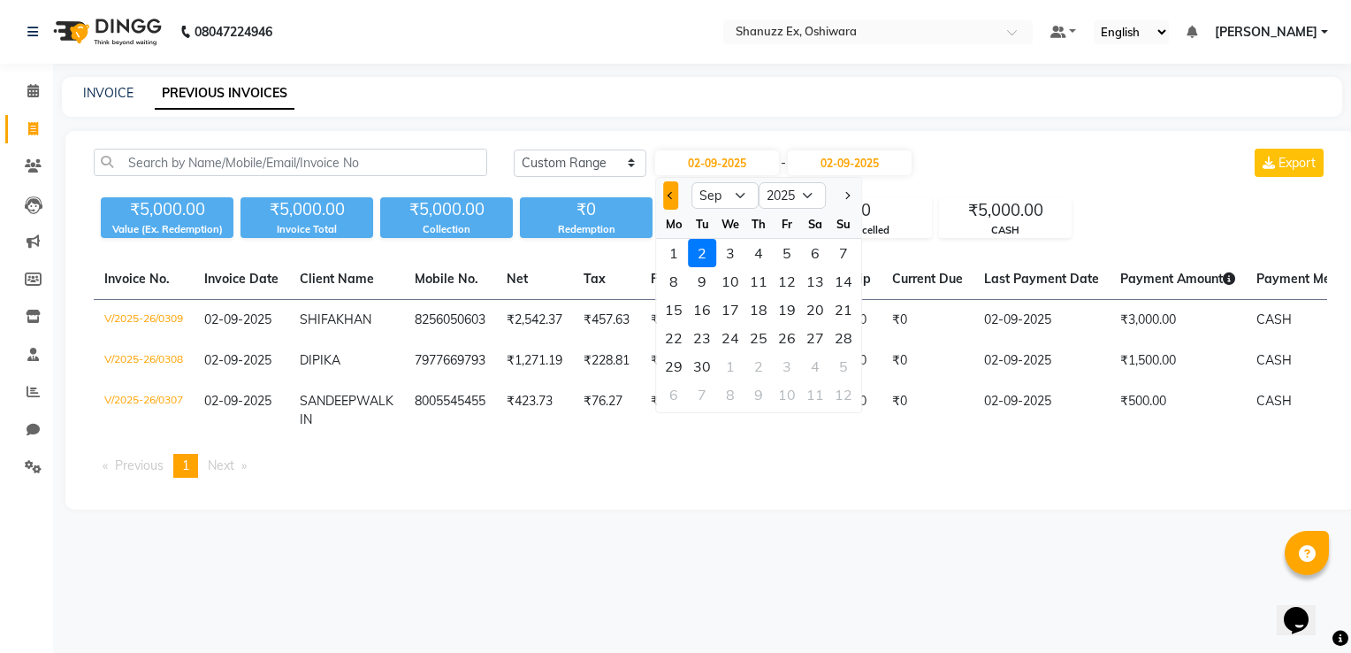
click at [671, 189] on button "Previous month" at bounding box center [670, 195] width 15 height 28
select select "8"
click at [792, 305] on div "15" at bounding box center [787, 309] width 28 height 28
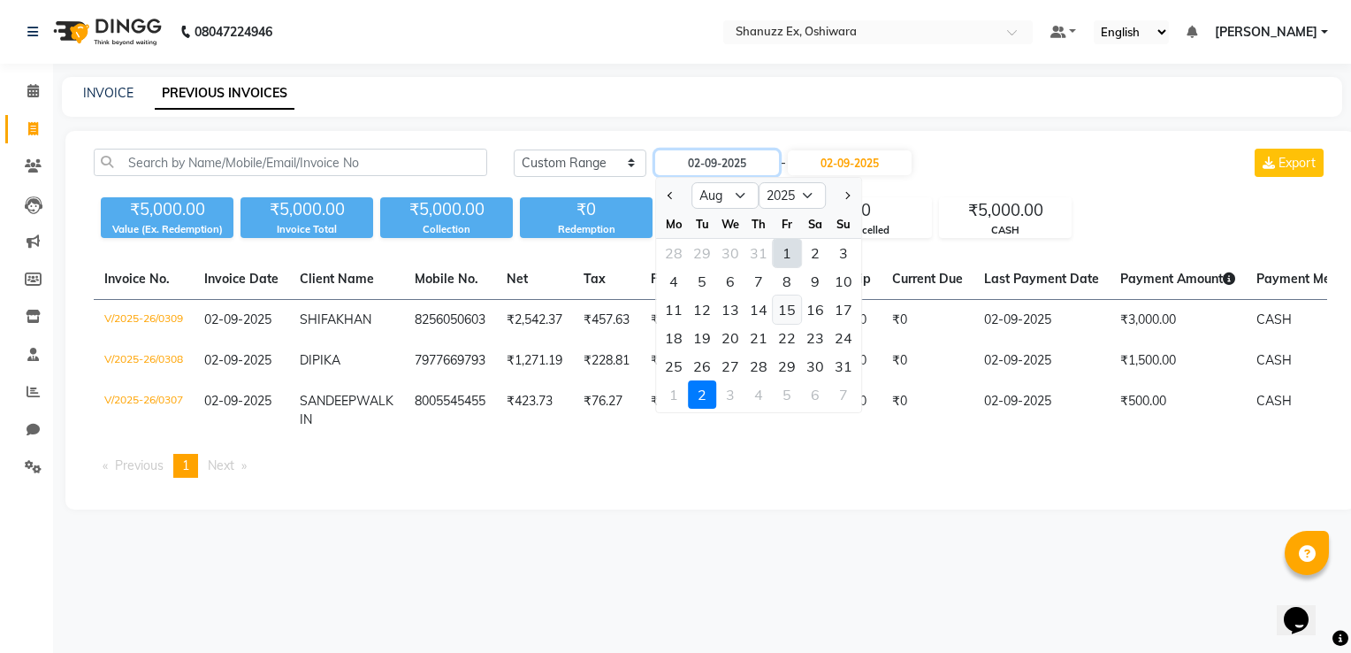
type input "15-08-2025"
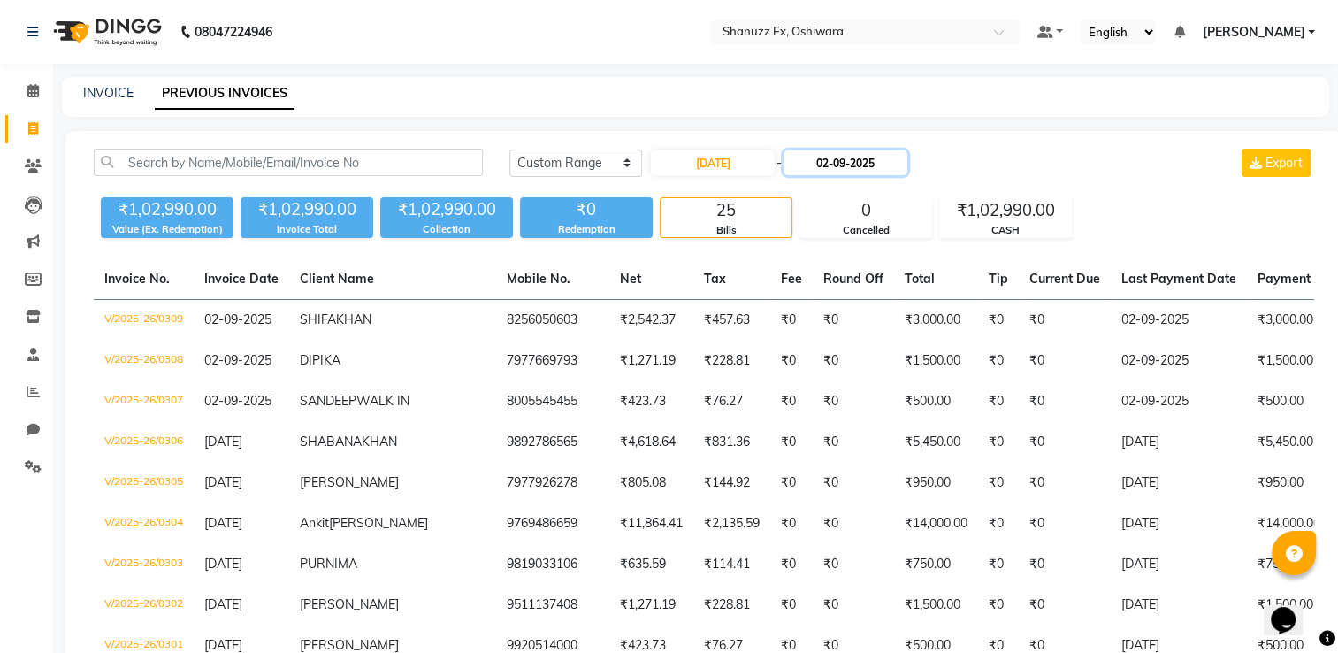
click at [858, 157] on input "02-09-2025" at bounding box center [845, 162] width 124 height 25
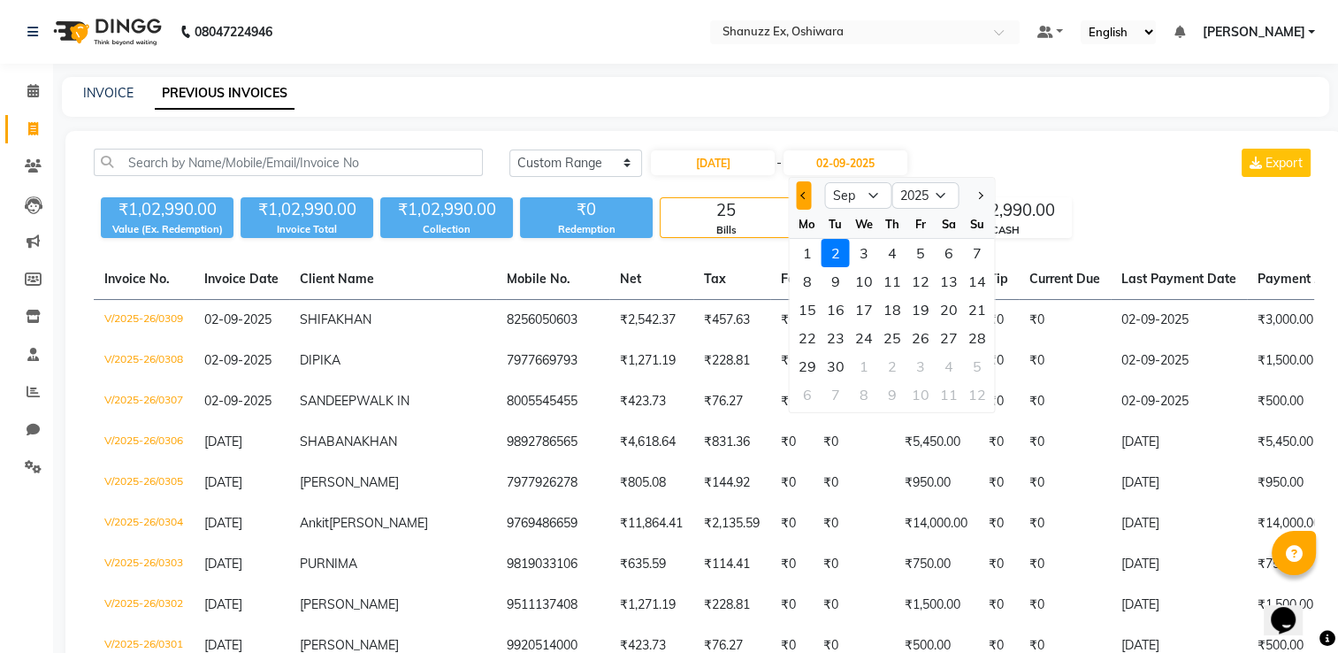
click at [809, 193] on button "Previous month" at bounding box center [803, 195] width 15 height 28
select select "8"
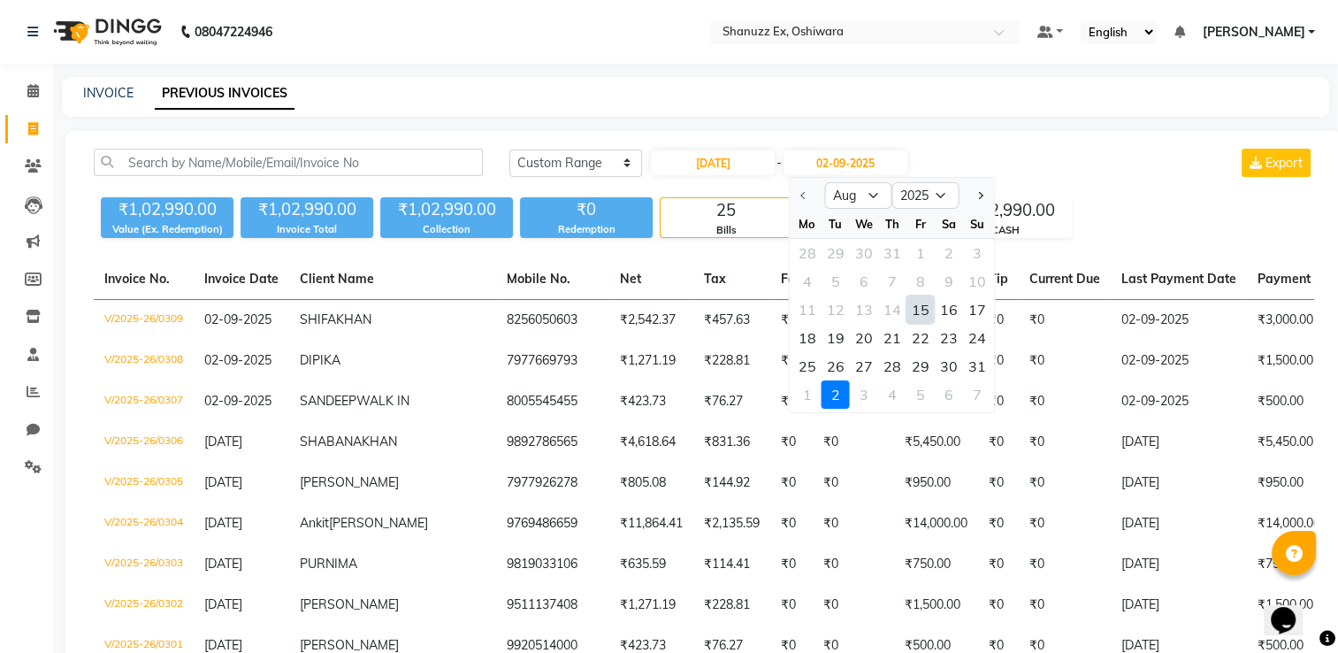
click at [914, 308] on div "15" at bounding box center [920, 309] width 28 height 28
type input "15-08-2025"
